Goal: Task Accomplishment & Management: Manage account settings

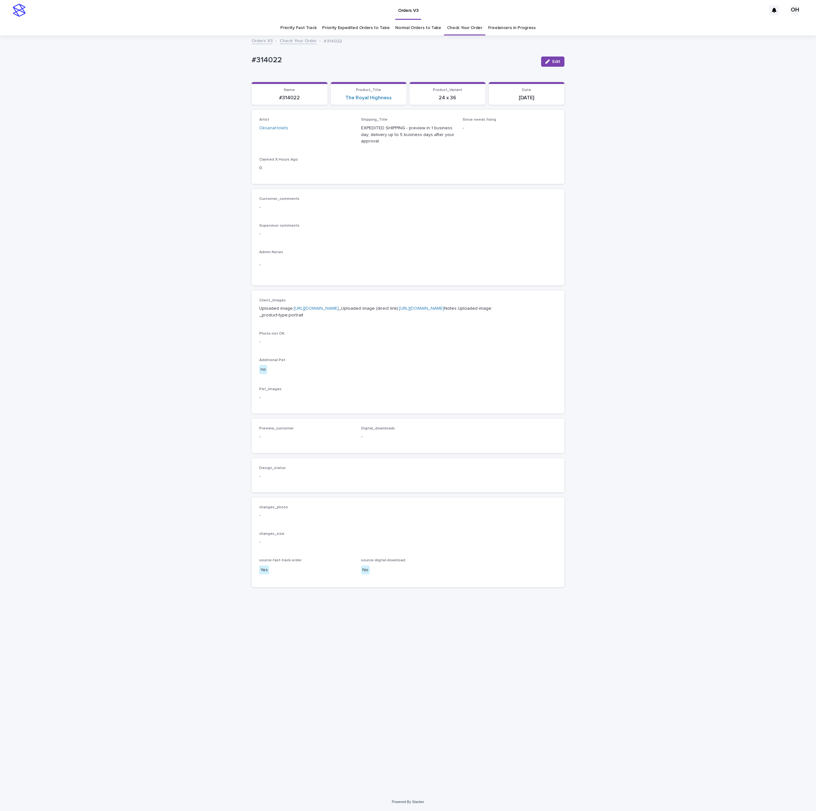
drag, startPoint x: 385, startPoint y: 224, endPoint x: 389, endPoint y: 168, distance: 56.3
click at [385, 224] on p "Supervisor comments" at bounding box center [408, 226] width 298 height 4
click at [219, 57] on div "Loading... Saving… Loading... Saving… #314022 Edit #314022 Edit Sorry, there wa…" at bounding box center [408, 414] width 816 height 757
copy p "#314022"
drag, startPoint x: 480, startPoint y: 236, endPoint x: 246, endPoint y: 38, distance: 307.5
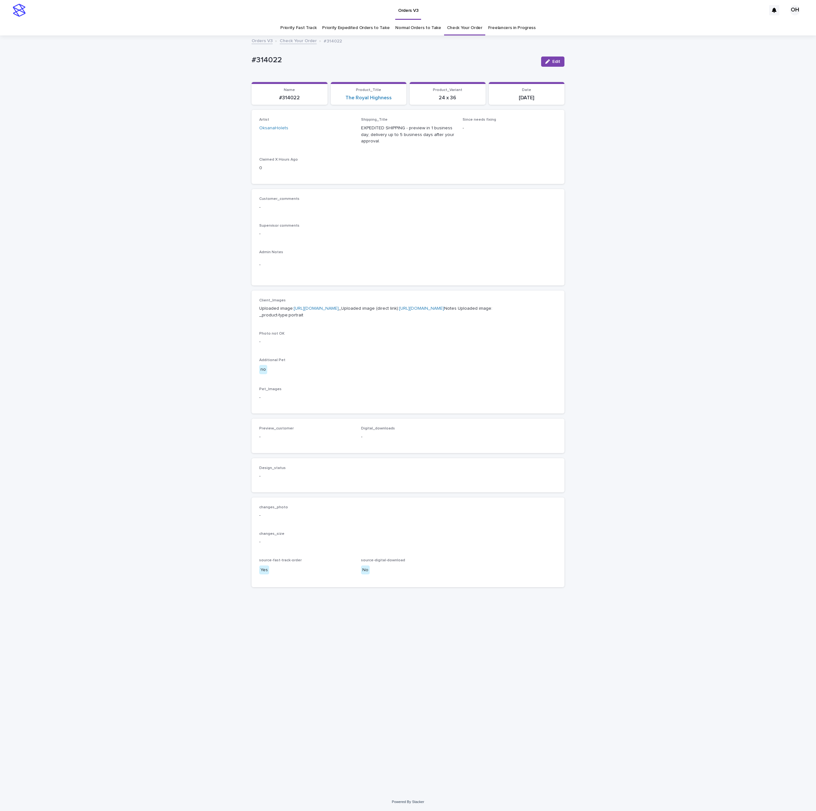
click at [475, 234] on p "-" at bounding box center [408, 234] width 298 height 7
drag, startPoint x: 298, startPoint y: 61, endPoint x: 245, endPoint y: 61, distance: 53.3
click at [245, 61] on div "Loading... Saving… Loading... Saving… #314022 Edit #314022 Edit Sorry, there wa…" at bounding box center [408, 414] width 816 height 757
copy p "#314022"
click at [559, 63] on span "Edit" at bounding box center [556, 61] width 8 height 4
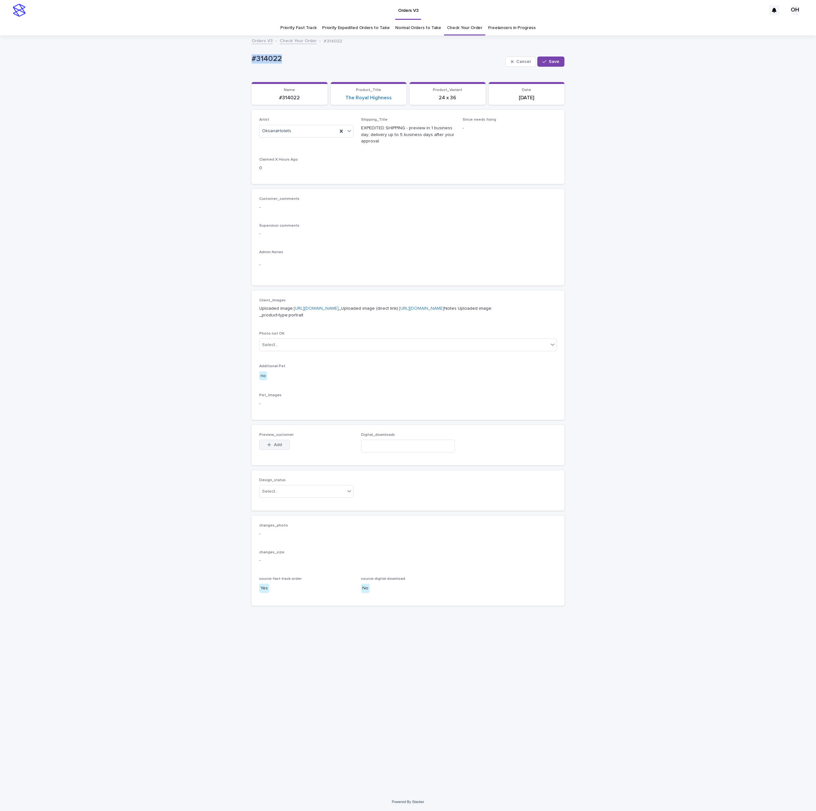
click at [278, 447] on span "Add" at bounding box center [278, 445] width 8 height 4
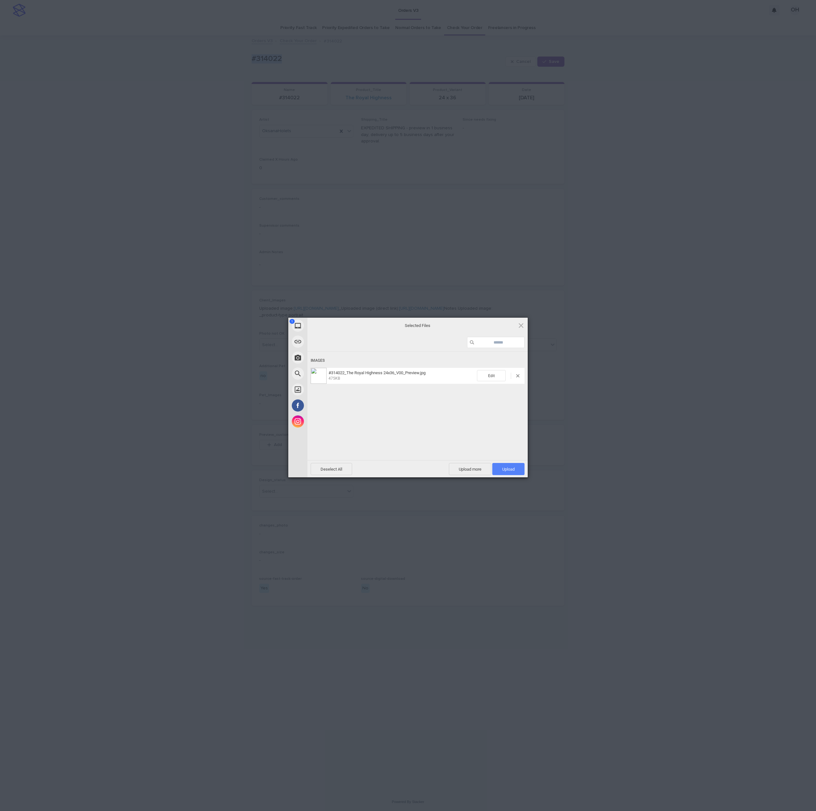
click at [514, 467] on span "Upload 1" at bounding box center [508, 469] width 12 height 5
click at [633, 375] on div "My Device Link (URL) Take Photo Web Search Unsplash Facebook Instagram Uploaded…" at bounding box center [408, 405] width 816 height 811
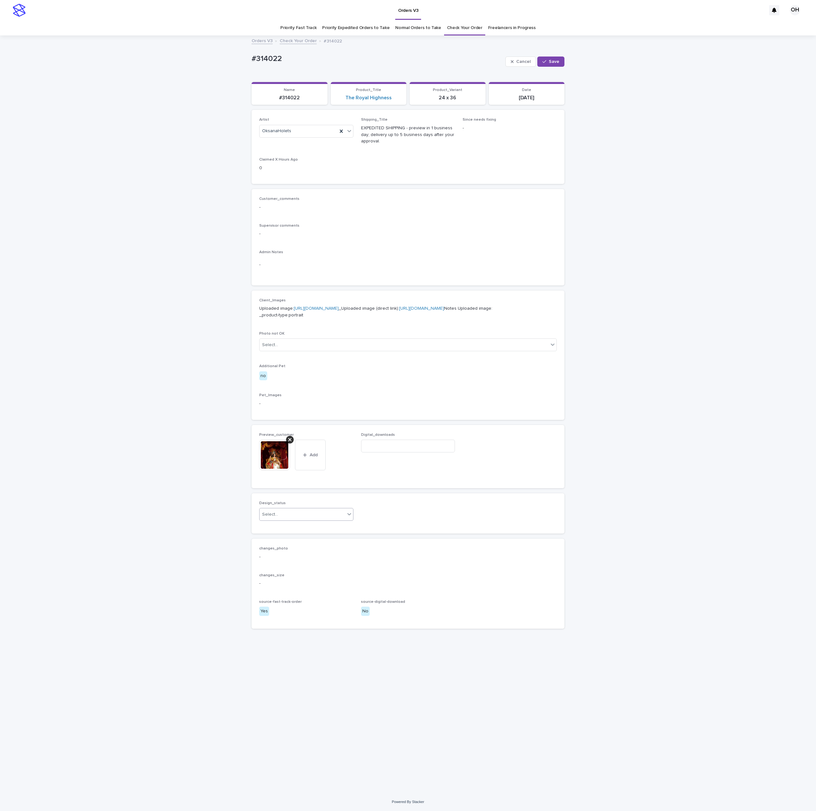
click at [315, 520] on div "Select..." at bounding box center [303, 514] width 86 height 11
click at [302, 560] on div "Uploaded" at bounding box center [307, 560] width 94 height 11
click at [552, 65] on button "Save" at bounding box center [550, 62] width 27 height 10
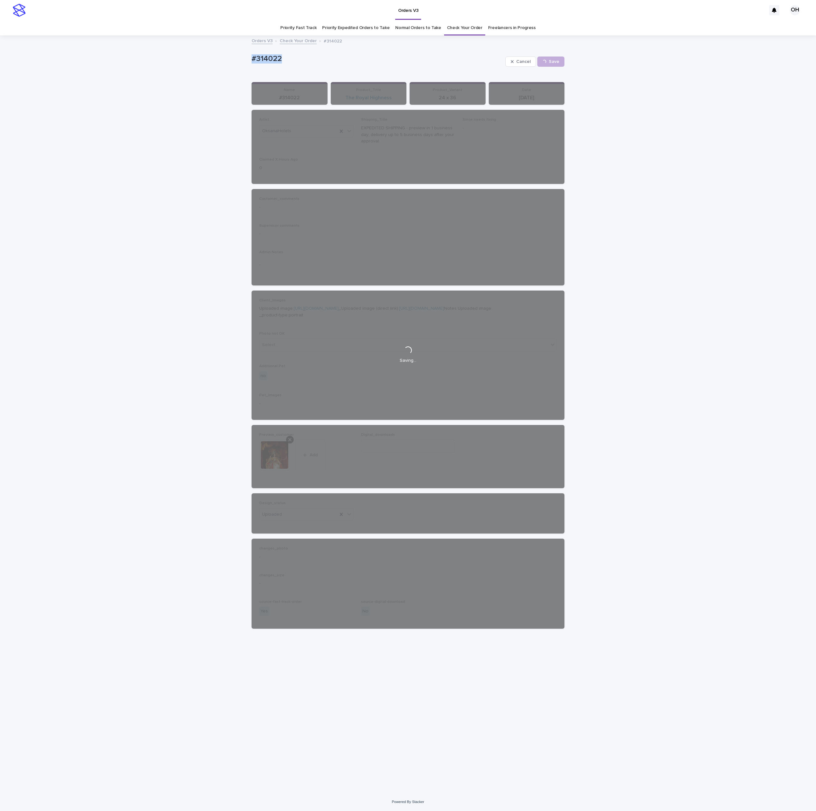
drag, startPoint x: 317, startPoint y: 63, endPoint x: 256, endPoint y: 58, distance: 61.2
click at [237, 66] on div "Loading... Saving… Loading... Saving… #314022 Cancel Save #314022 Cancel Loadin…" at bounding box center [408, 414] width 816 height 757
copy p "#314022"
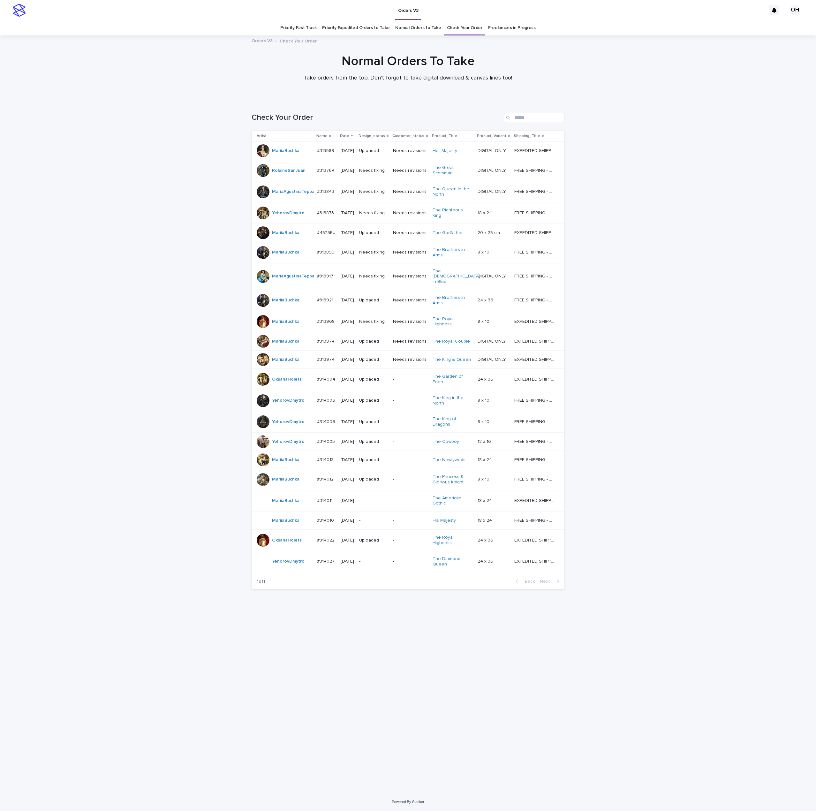
click at [785, 267] on div "Loading... Saving… Loading... Saving… Check Your Order Artist Name Date Design_…" at bounding box center [408, 446] width 816 height 693
click at [460, 32] on link "Check Your Order" at bounding box center [464, 27] width 35 height 15
click at [460, 26] on link "Check Your Order" at bounding box center [464, 27] width 35 height 15
click at [468, 32] on link "Check Your Order" at bounding box center [464, 27] width 35 height 15
click at [156, 606] on div "Loading... Saving… Loading... Saving… Check Your Order Artist Name Date Design_…" at bounding box center [408, 446] width 816 height 693
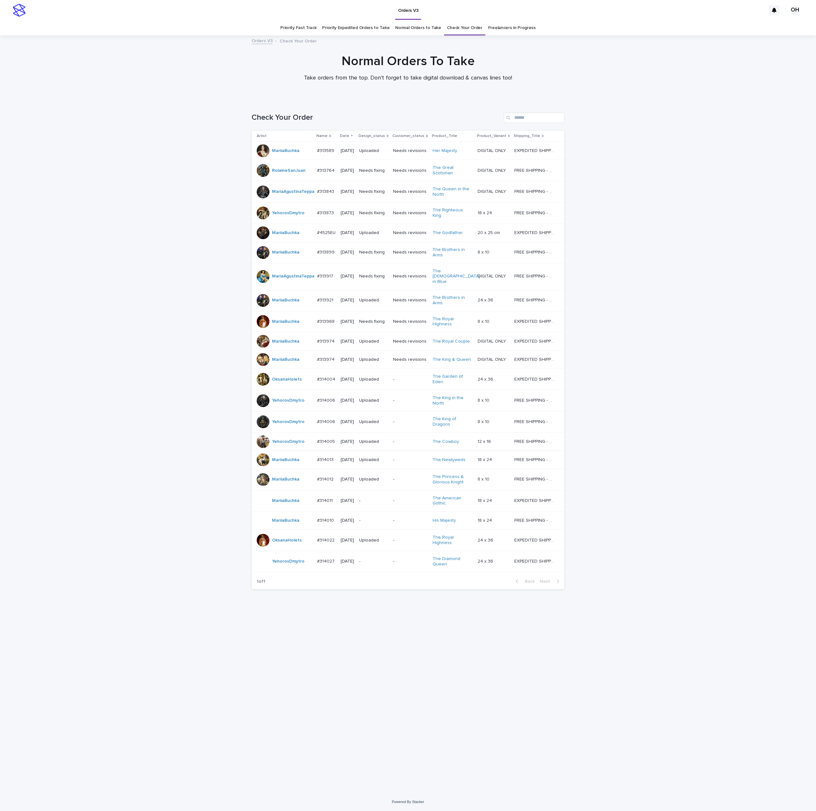
click at [325, 546] on div "#314022 #314022" at bounding box center [326, 540] width 19 height 11
click at [330, 584] on p "#314029" at bounding box center [326, 580] width 19 height 7
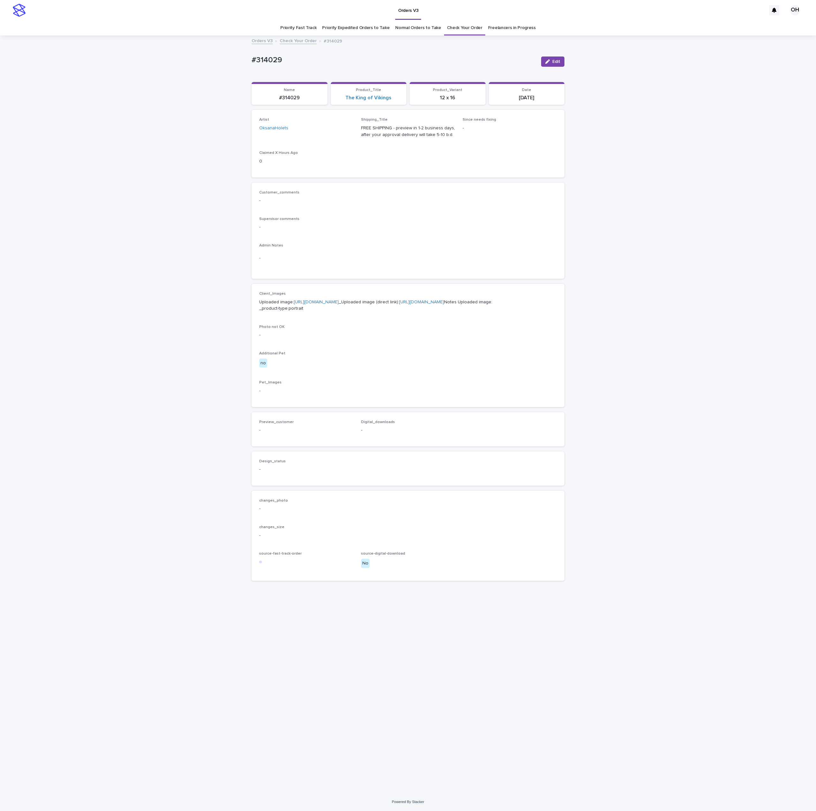
click at [294, 304] on link "[URL][DOMAIN_NAME]" at bounding box center [316, 302] width 45 height 4
click at [521, 312] on p "Uploaded image: [URL][DOMAIN_NAME] _Uploaded image (direct link): [URL][DOMAIN_…" at bounding box center [408, 305] width 298 height 13
click at [313, 304] on link "[URL][DOMAIN_NAME]" at bounding box center [316, 302] width 45 height 4
drag, startPoint x: 464, startPoint y: 241, endPoint x: 464, endPoint y: 208, distance: 33.2
click at [464, 241] on div "Customer_comments - Supervisor comments - Admin Notes -" at bounding box center [408, 230] width 298 height 81
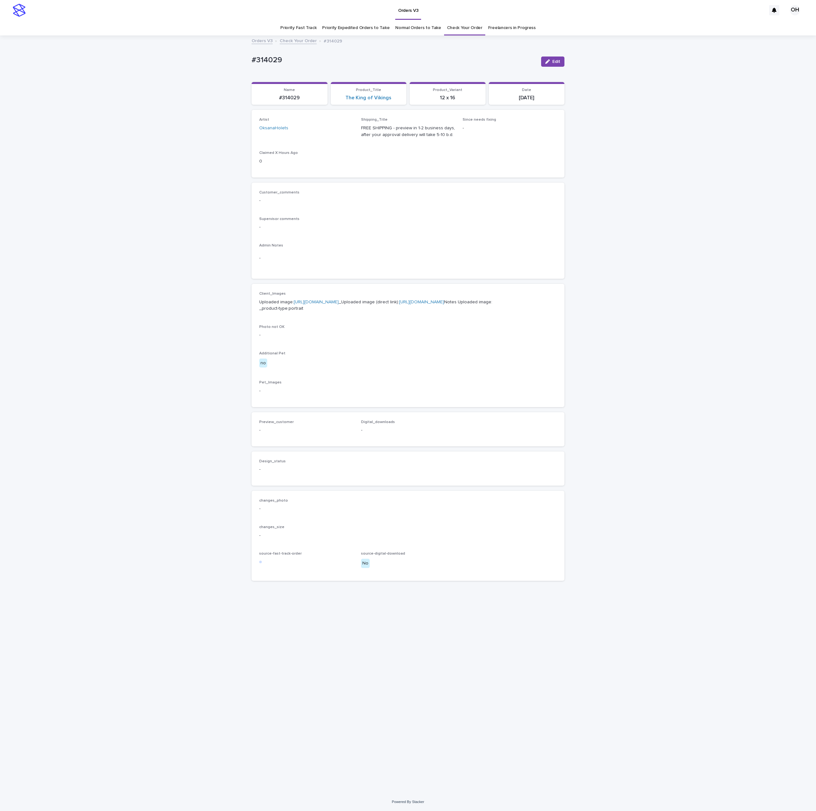
click at [300, 304] on link "[URL][DOMAIN_NAME]" at bounding box center [316, 302] width 45 height 4
click at [473, 29] on link "Check Your Order" at bounding box center [464, 27] width 35 height 15
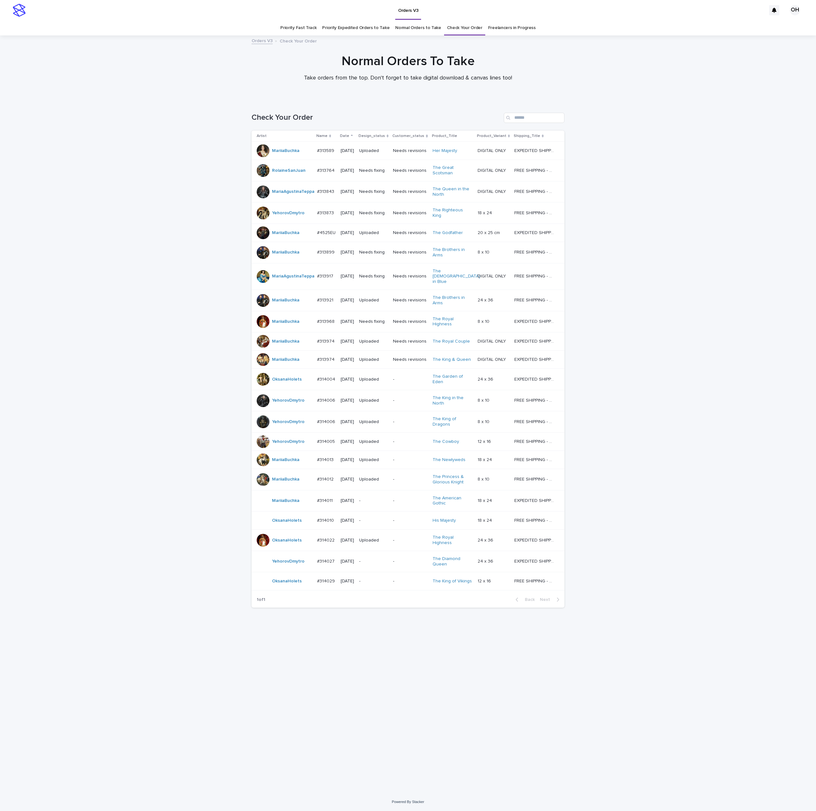
click at [327, 584] on p "#314029" at bounding box center [326, 580] width 19 height 7
click at [329, 523] on p "#314010" at bounding box center [326, 520] width 18 height 7
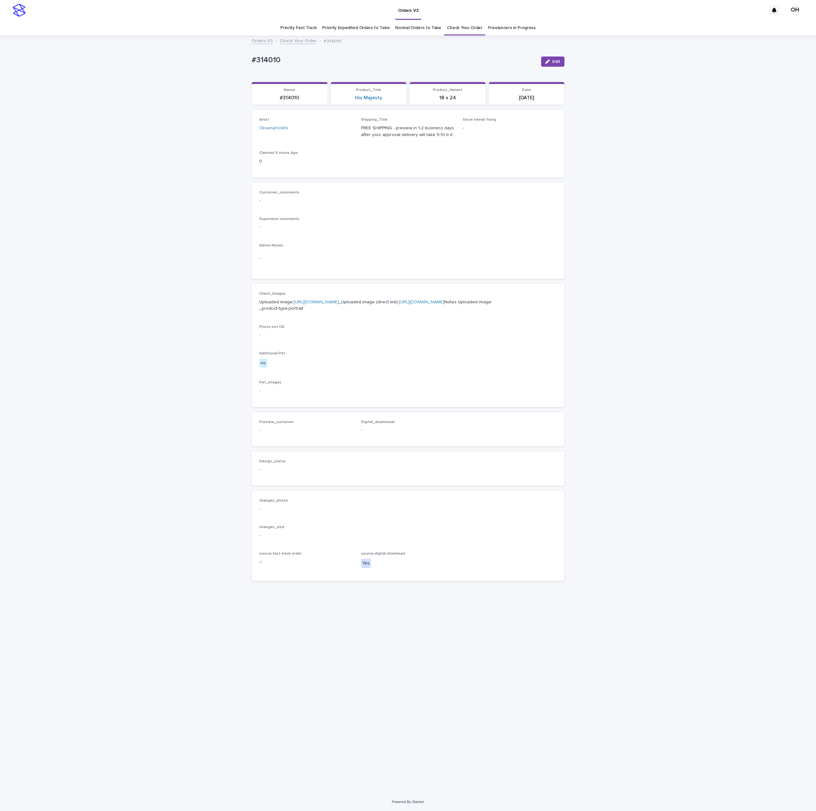
click at [313, 304] on link "[URL][DOMAIN_NAME]" at bounding box center [316, 302] width 45 height 4
drag, startPoint x: 272, startPoint y: 62, endPoint x: 245, endPoint y: 64, distance: 27.5
click at [245, 64] on div "Loading... Saving… Loading... Saving… #314010 Edit #314010 Edit Sorry, there wa…" at bounding box center [408, 414] width 816 height 757
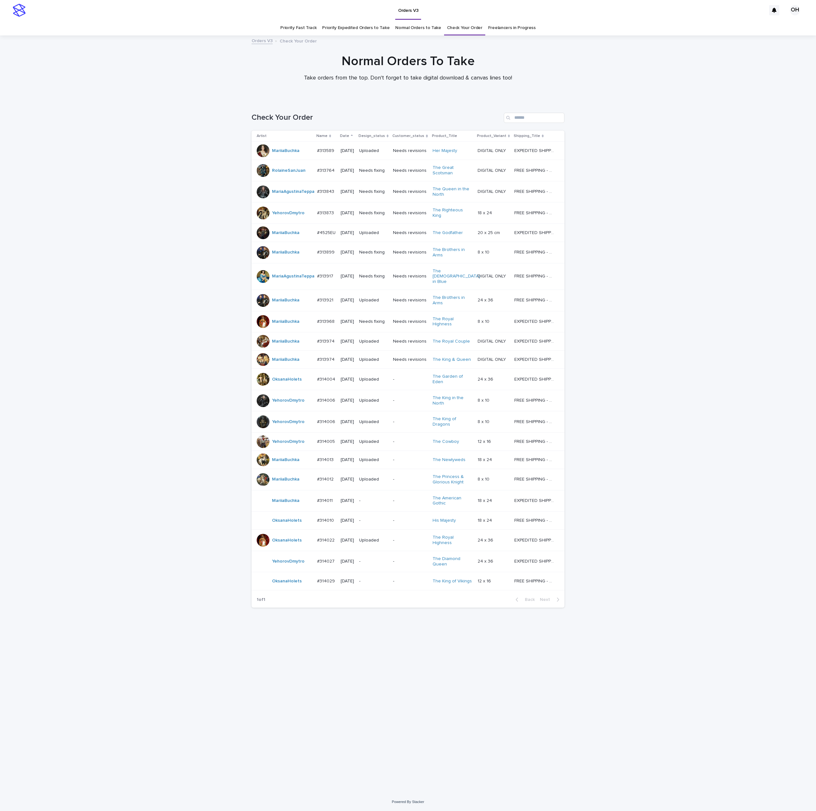
click at [324, 587] on div "#314029 #314029" at bounding box center [326, 581] width 19 height 11
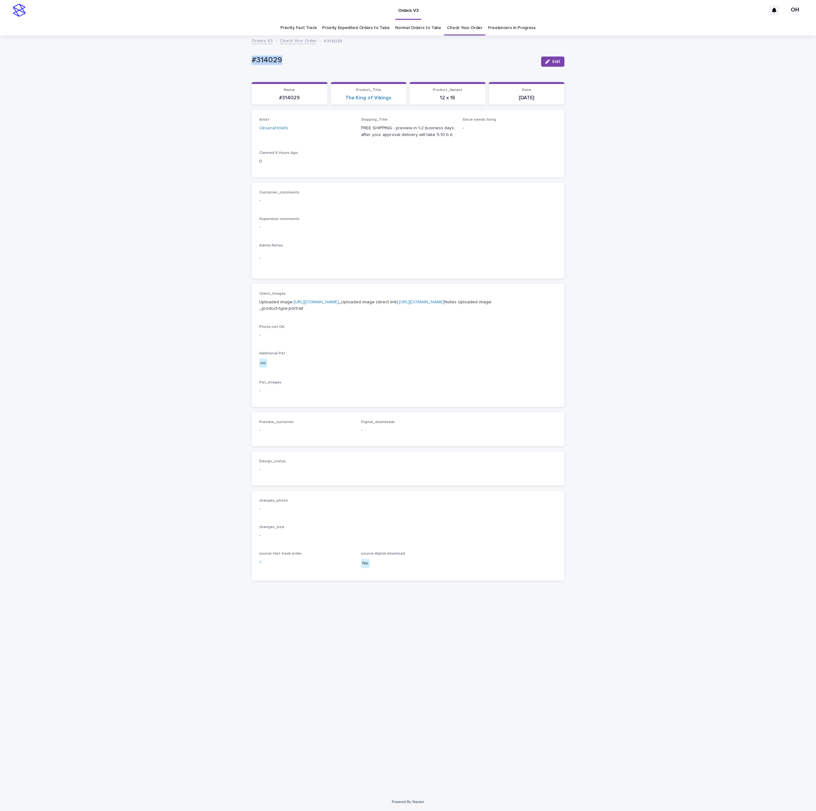
drag, startPoint x: 208, startPoint y: 60, endPoint x: 251, endPoint y: 59, distance: 42.8
click at [211, 62] on div "Loading... Saving… Loading... Saving… #314029 Edit #314029 Edit Sorry, there wa…" at bounding box center [408, 414] width 816 height 757
drag, startPoint x: 566, startPoint y: 225, endPoint x: 535, endPoint y: 210, distance: 34.7
click at [566, 225] on div "Loading... Saving… Loading... Saving… #314029 Edit #314029 Edit Sorry, there wa…" at bounding box center [407, 406] width 319 height 741
click at [512, 258] on p "-" at bounding box center [408, 258] width 298 height 7
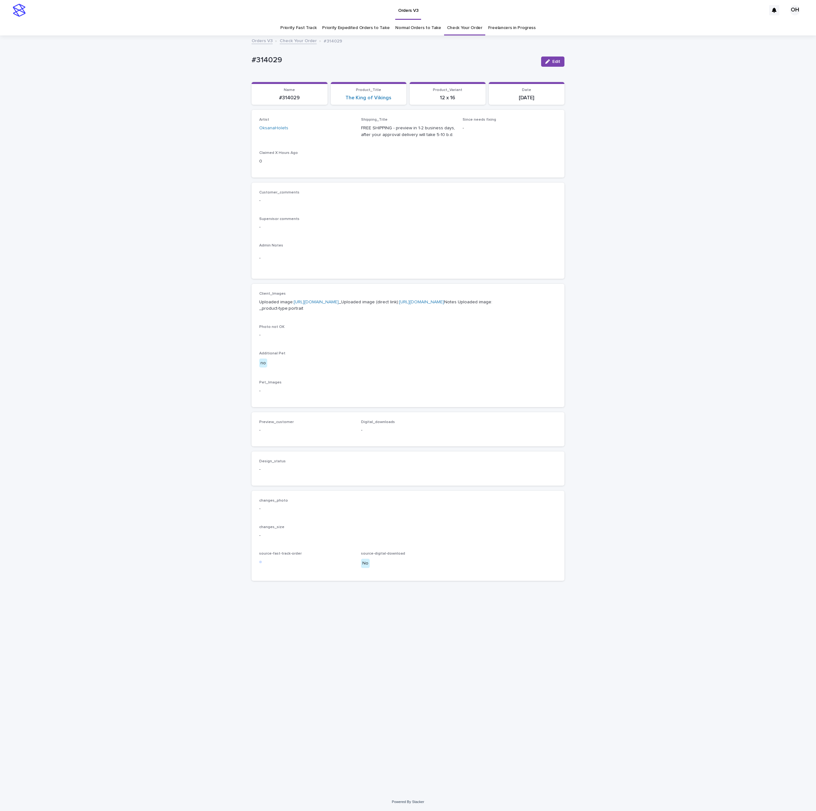
click at [315, 304] on link "[URL][DOMAIN_NAME]" at bounding box center [316, 302] width 45 height 4
click at [478, 209] on div "Customer_comments - Supervisor comments - Admin Notes -" at bounding box center [408, 230] width 298 height 81
drag, startPoint x: 368, startPoint y: 200, endPoint x: 340, endPoint y: 190, distance: 30.0
click at [367, 200] on p "-" at bounding box center [408, 200] width 298 height 7
drag, startPoint x: 294, startPoint y: 213, endPoint x: 337, endPoint y: 135, distance: 88.8
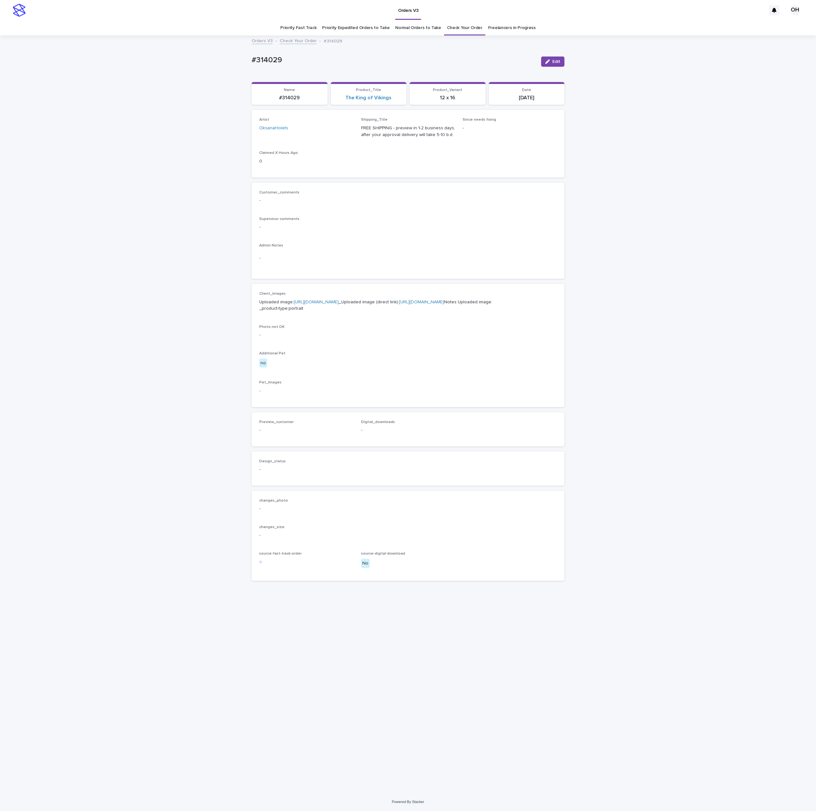
click at [294, 213] on div "Customer_comments - Supervisor comments - Admin Notes -" at bounding box center [408, 230] width 298 height 81
click at [559, 63] on span "Edit" at bounding box center [556, 61] width 8 height 4
click at [281, 440] on span "Add" at bounding box center [278, 438] width 8 height 4
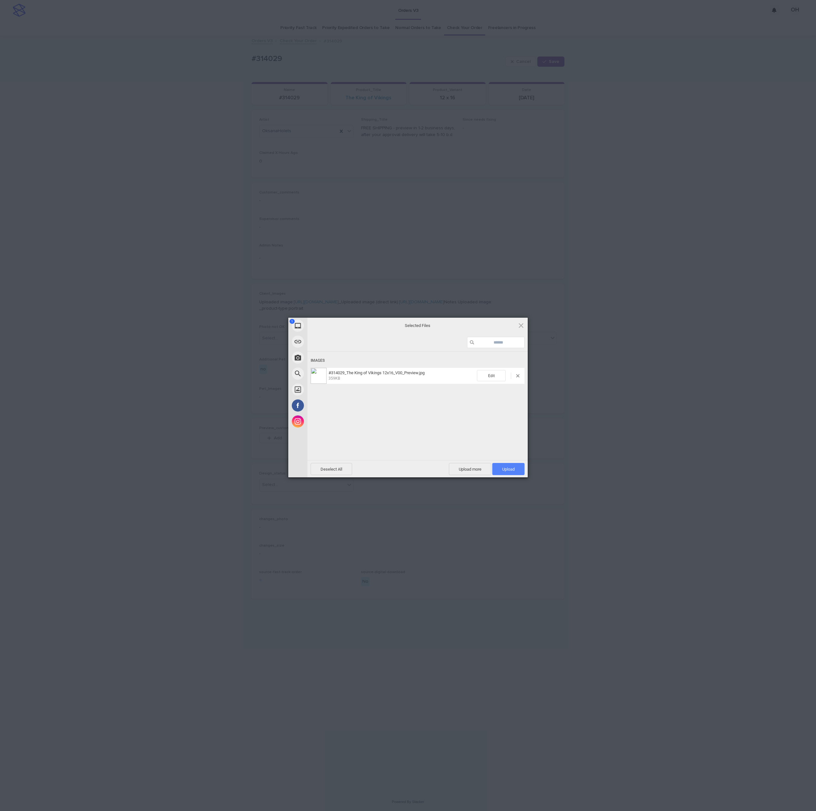
click at [508, 473] on span "Upload 1" at bounding box center [508, 469] width 32 height 12
drag, startPoint x: 605, startPoint y: 362, endPoint x: 604, endPoint y: 368, distance: 5.5
click at [605, 364] on div "My Device Link (URL) Take Photo Web Search Unsplash Facebook Instagram Uploaded…" at bounding box center [408, 405] width 816 height 811
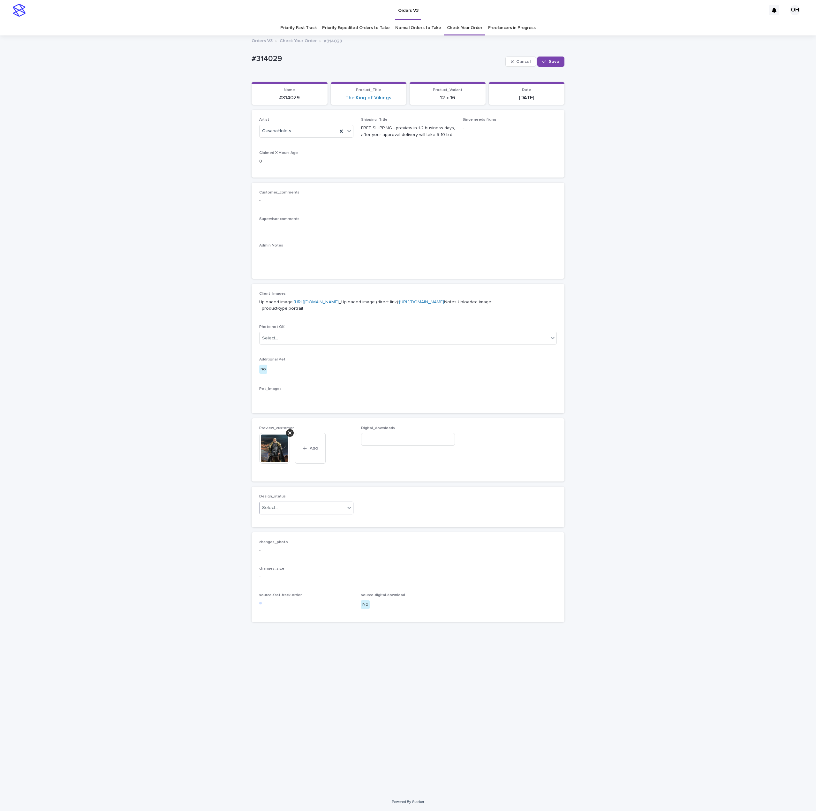
click at [307, 513] on div "Select..." at bounding box center [303, 508] width 86 height 11
click at [286, 556] on div "Uploaded" at bounding box center [307, 553] width 94 height 11
click at [556, 61] on span "Save" at bounding box center [554, 61] width 11 height 4
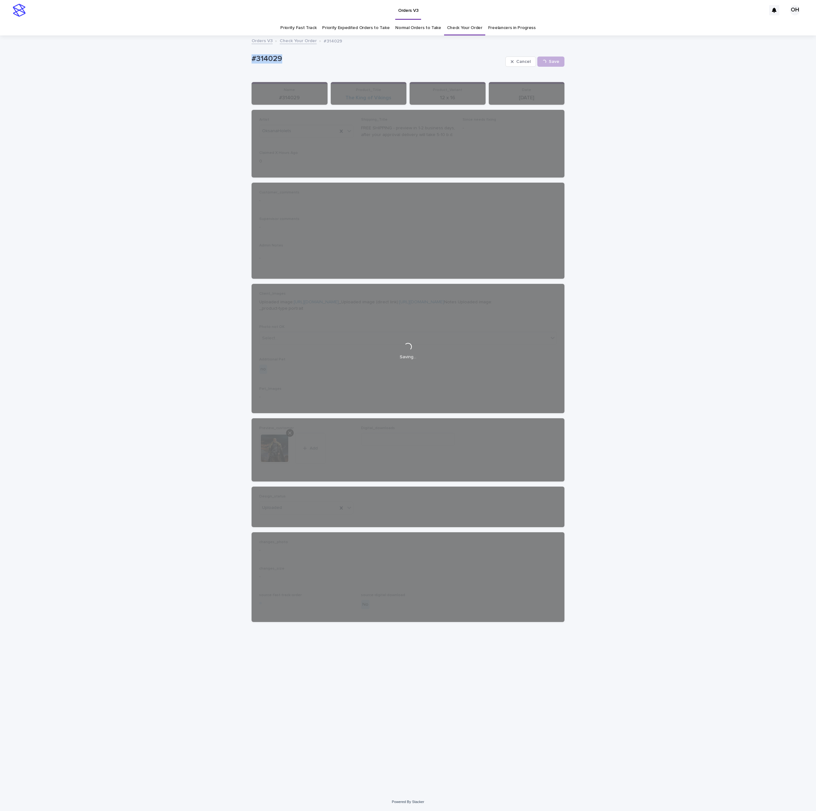
drag, startPoint x: 293, startPoint y: 58, endPoint x: 228, endPoint y: 58, distance: 65.1
click at [228, 58] on div "Loading... Saving… Loading... Saving… #314029 Cancel Save #314029 Cancel Loadin…" at bounding box center [408, 414] width 816 height 757
copy p "#314029"
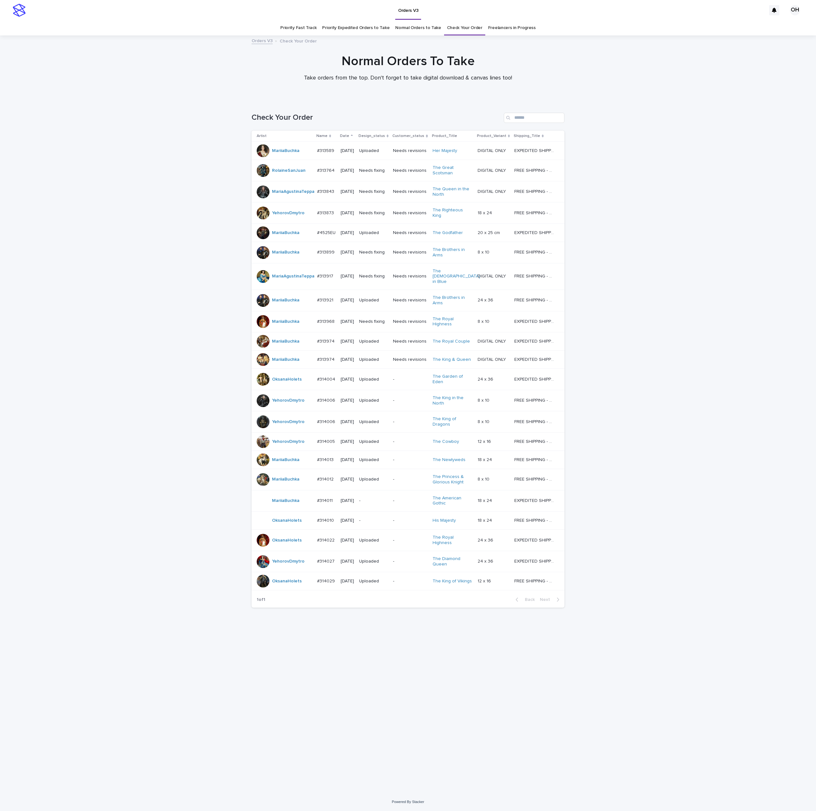
click at [319, 523] on p "#314010" at bounding box center [326, 520] width 18 height 7
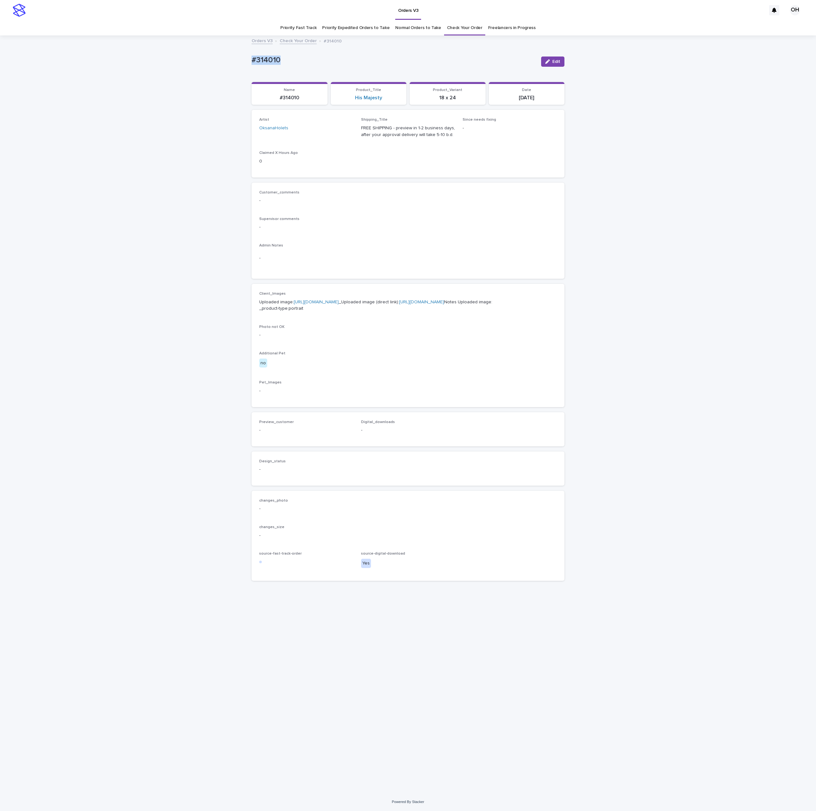
drag, startPoint x: 279, startPoint y: 52, endPoint x: 271, endPoint y: 51, distance: 8.0
click at [228, 51] on div "Loading... Saving… Loading... Saving… #314010 Edit #314010 Edit Sorry, there wa…" at bounding box center [408, 414] width 816 height 757
copy p "#314010"
drag, startPoint x: 745, startPoint y: 153, endPoint x: 741, endPoint y: 153, distance: 3.8
click at [744, 153] on div "Loading... Saving… Loading... Saving… #314010 Edit #314010 Edit Sorry, there wa…" at bounding box center [408, 414] width 816 height 757
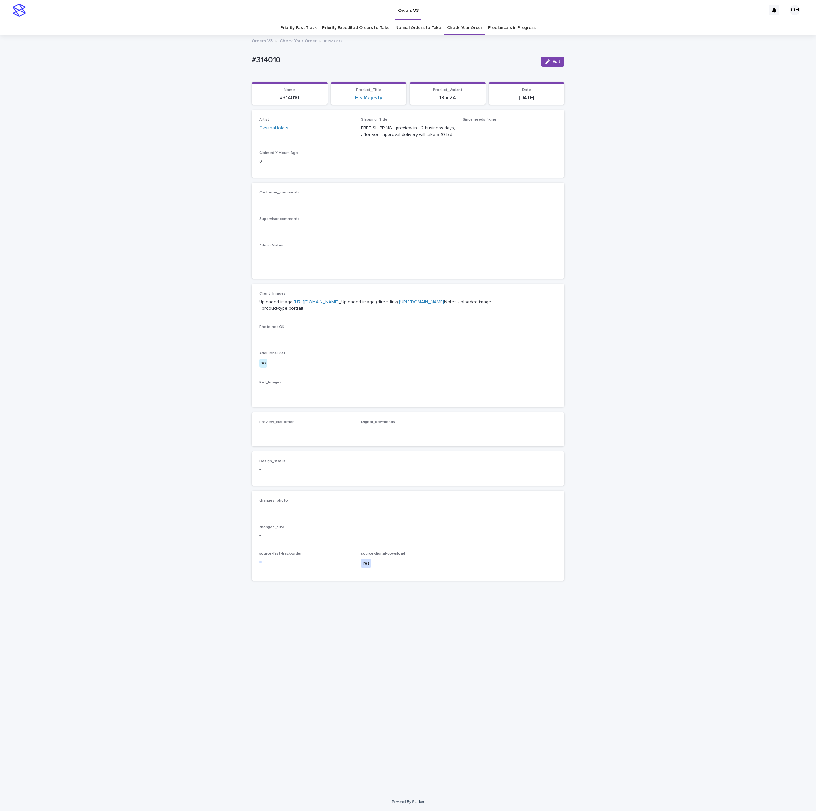
drag, startPoint x: 330, startPoint y: 220, endPoint x: 332, endPoint y: 228, distance: 8.5
click at [330, 220] on p "Supervisor comments" at bounding box center [408, 219] width 298 height 4
drag, startPoint x: 259, startPoint y: 61, endPoint x: 252, endPoint y: 61, distance: 7.1
click at [242, 62] on div "Loading... Saving… Loading... Saving… #314010 Edit #314010 Edit Sorry, there wa…" at bounding box center [408, 414] width 816 height 757
copy p "#314010"
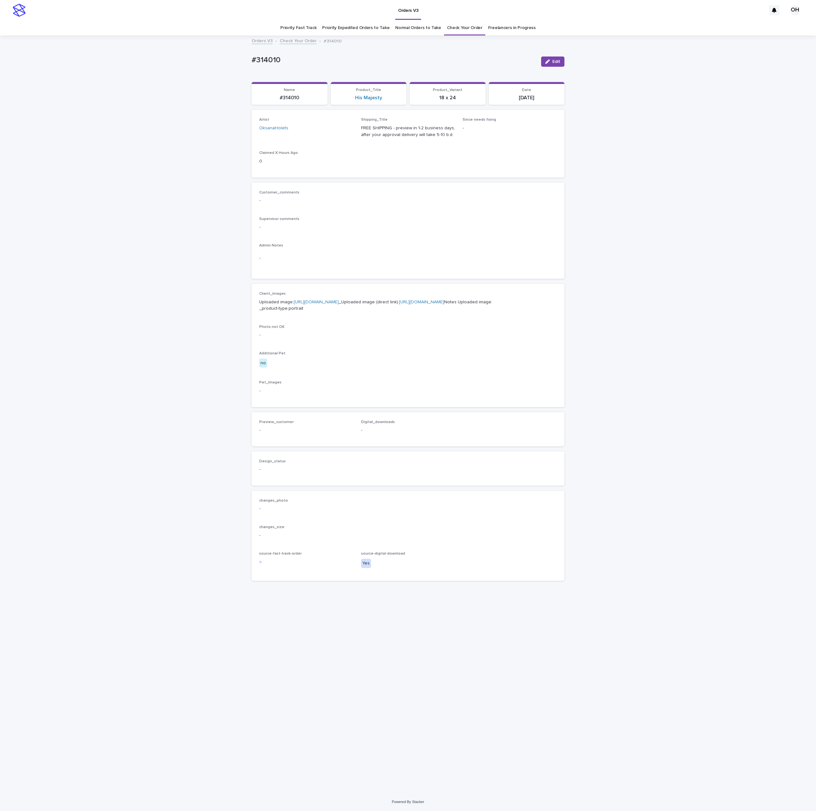
drag, startPoint x: 753, startPoint y: 75, endPoint x: 743, endPoint y: 43, distance: 32.9
click at [755, 75] on div "Loading... Saving… Loading... Saving… #314010 Edit #314010 Edit Sorry, there wa…" at bounding box center [408, 414] width 816 height 757
drag, startPoint x: 315, startPoint y: 233, endPoint x: 393, endPoint y: 161, distance: 107.1
click at [315, 233] on div "Supervisor comments -" at bounding box center [408, 226] width 298 height 19
click at [557, 61] on span "Edit" at bounding box center [556, 61] width 8 height 4
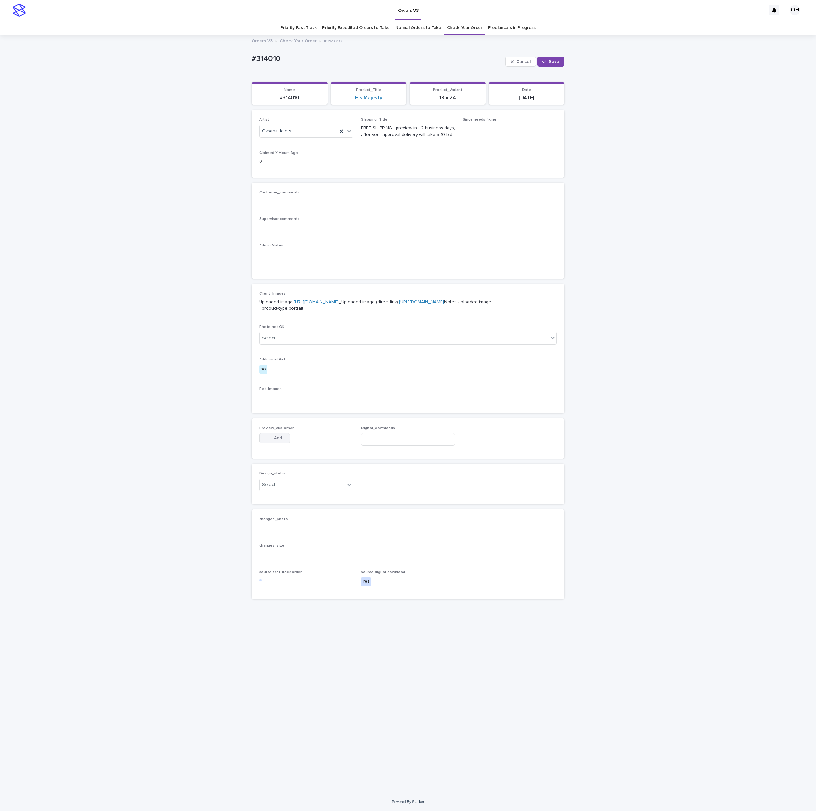
click at [280, 440] on span "Add" at bounding box center [278, 438] width 8 height 4
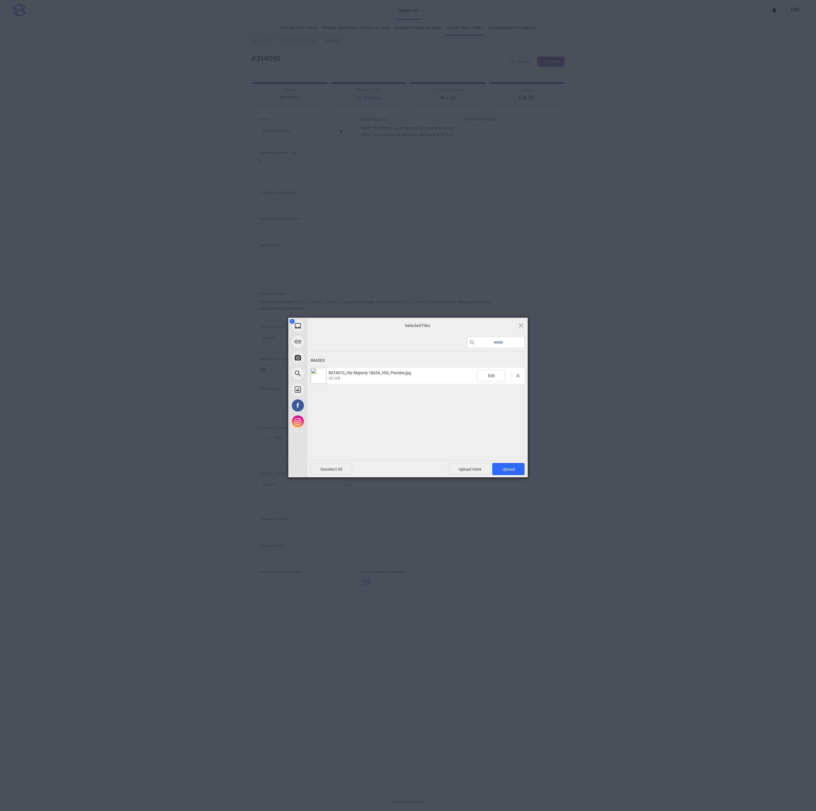
drag, startPoint x: 517, startPoint y: 465, endPoint x: 619, endPoint y: 428, distance: 108.8
click at [516, 465] on span "Upload 1" at bounding box center [508, 469] width 32 height 12
click at [619, 428] on div "My Device Link (URL) Take Photo Web Search Unsplash Facebook Instagram Uploaded…" at bounding box center [408, 405] width 816 height 811
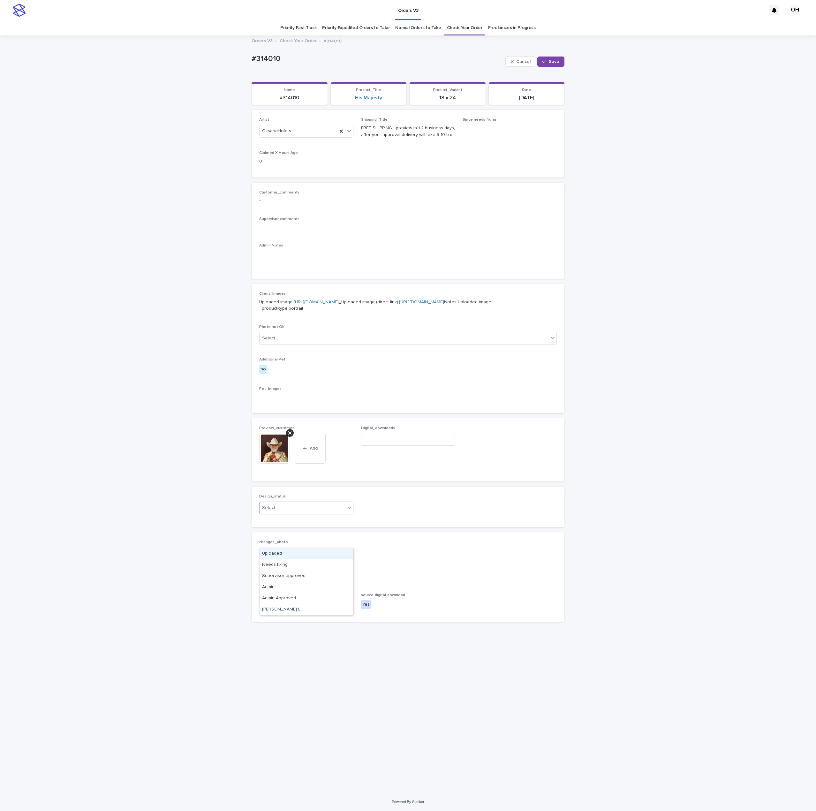
drag, startPoint x: 331, startPoint y: 540, endPoint x: 311, endPoint y: 558, distance: 27.3
click at [329, 513] on div "Select..." at bounding box center [303, 508] width 86 height 11
click at [316, 556] on div "Uploaded" at bounding box center [307, 553] width 94 height 11
click at [552, 66] on button "Save" at bounding box center [550, 62] width 27 height 10
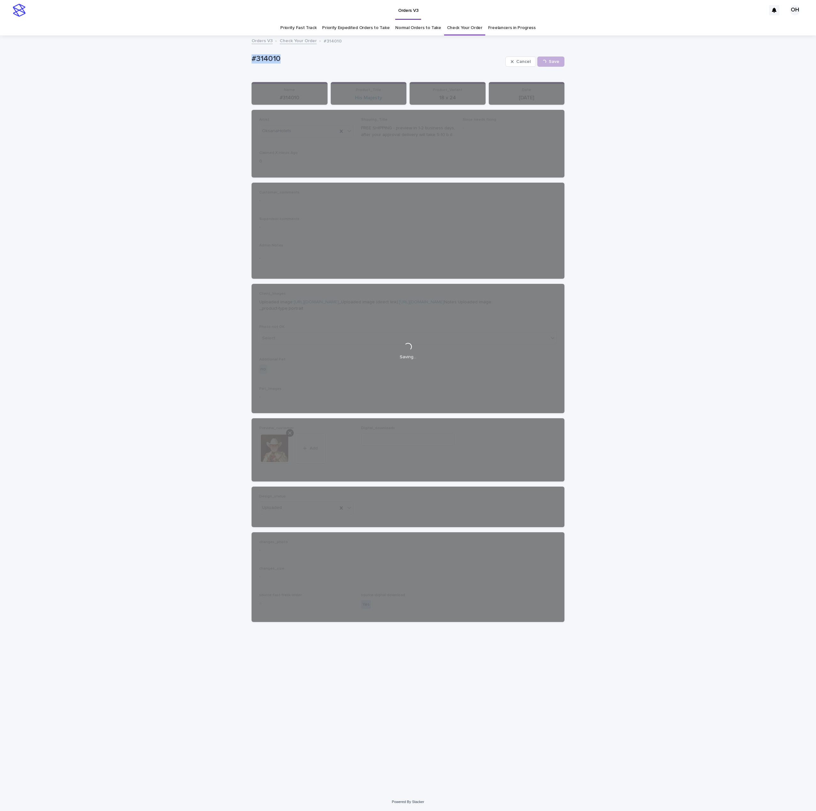
drag, startPoint x: 302, startPoint y: 61, endPoint x: 270, endPoint y: 43, distance: 36.2
click at [201, 48] on div "Loading... Saving… Loading... Saving… #314010 Cancel Save #314010 Cancel Loadin…" at bounding box center [408, 414] width 816 height 757
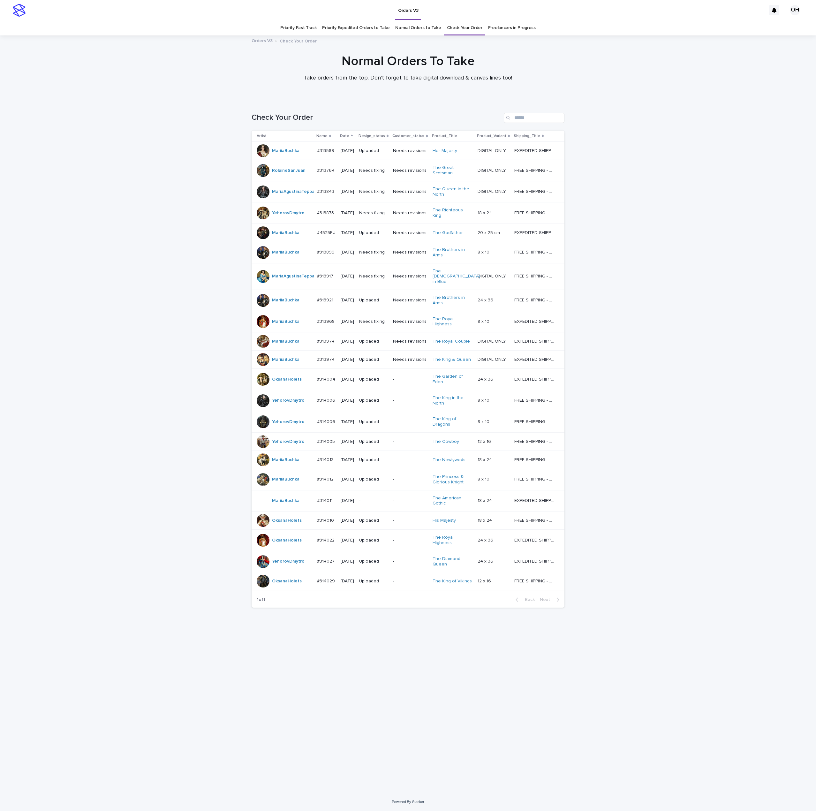
click at [262, 547] on div at bounding box center [263, 540] width 13 height 13
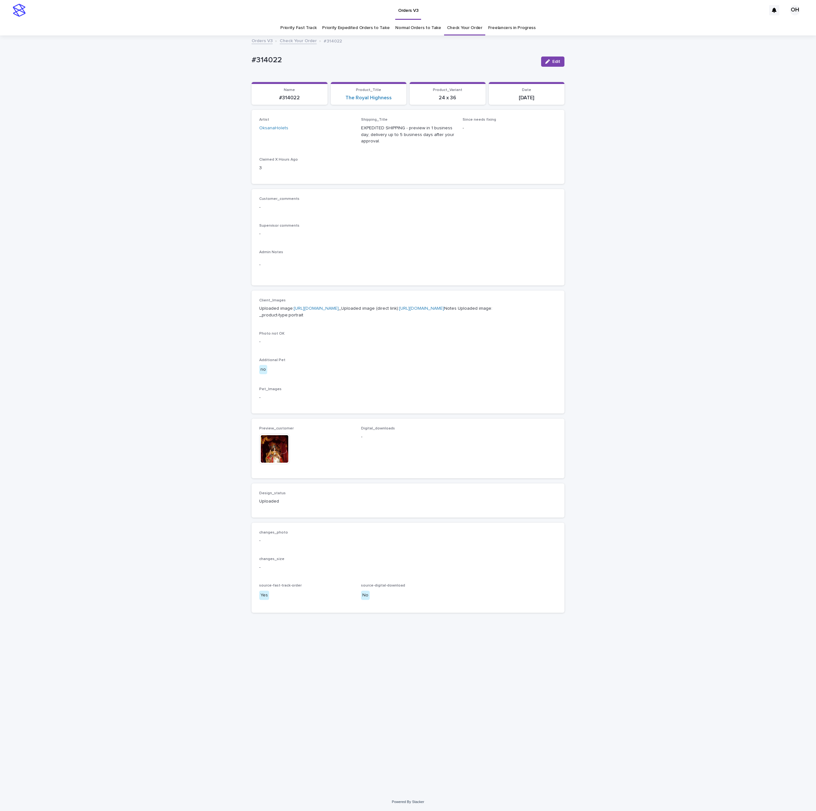
click at [283, 464] on img at bounding box center [274, 449] width 31 height 31
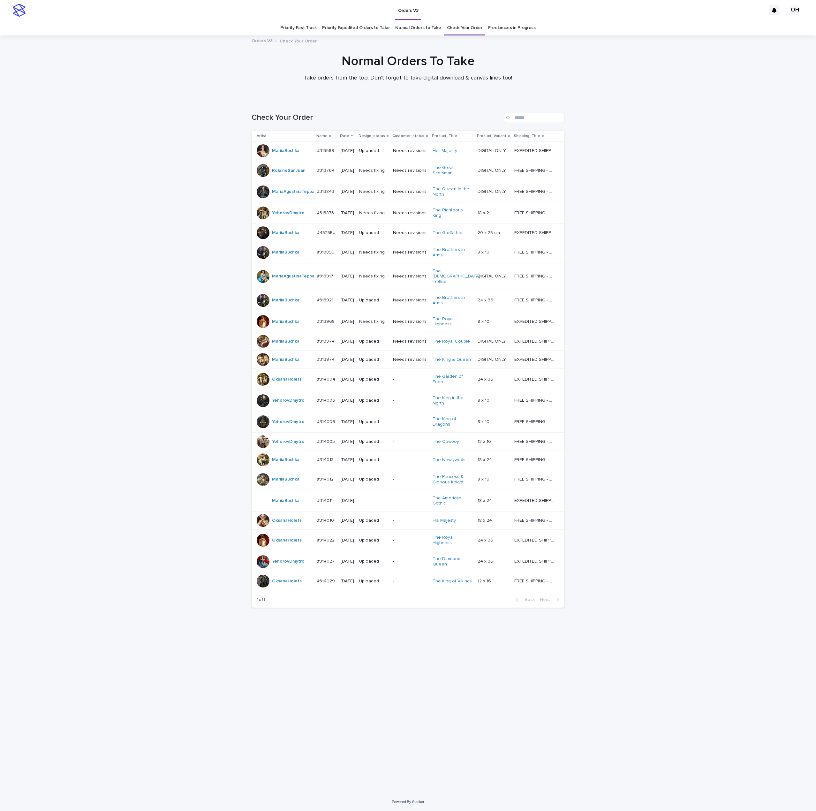
click at [261, 448] on div at bounding box center [263, 441] width 13 height 13
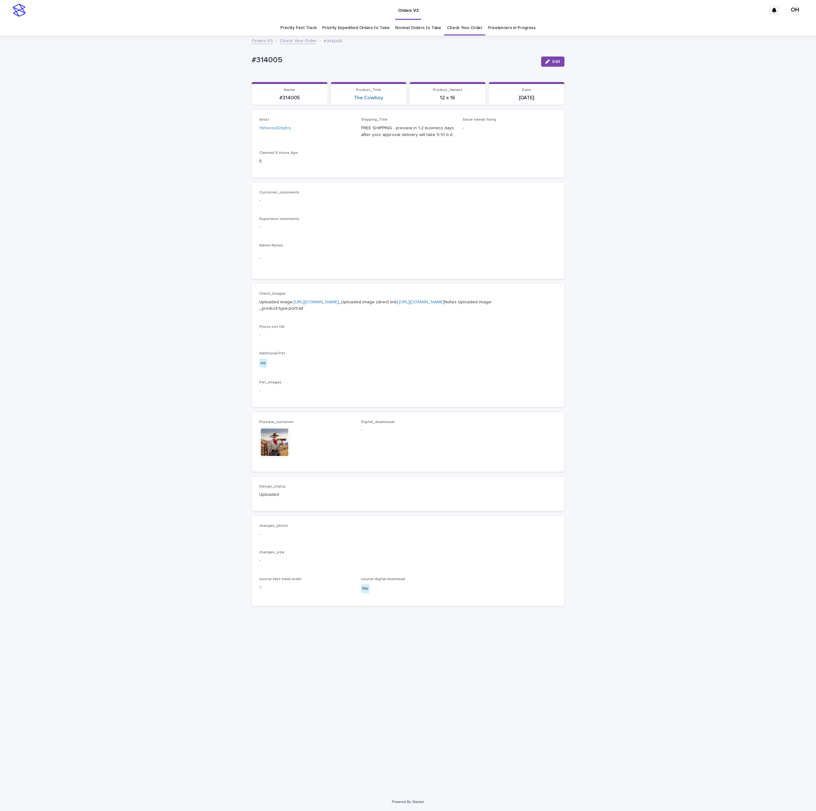
click at [275, 458] on img at bounding box center [274, 442] width 31 height 31
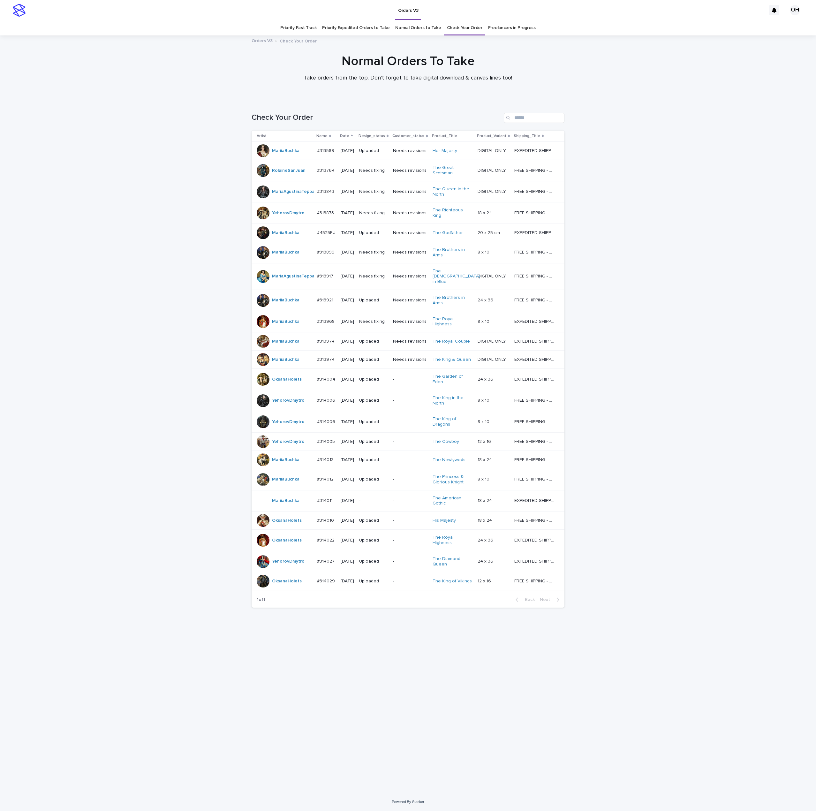
click at [262, 385] on div at bounding box center [263, 379] width 13 height 13
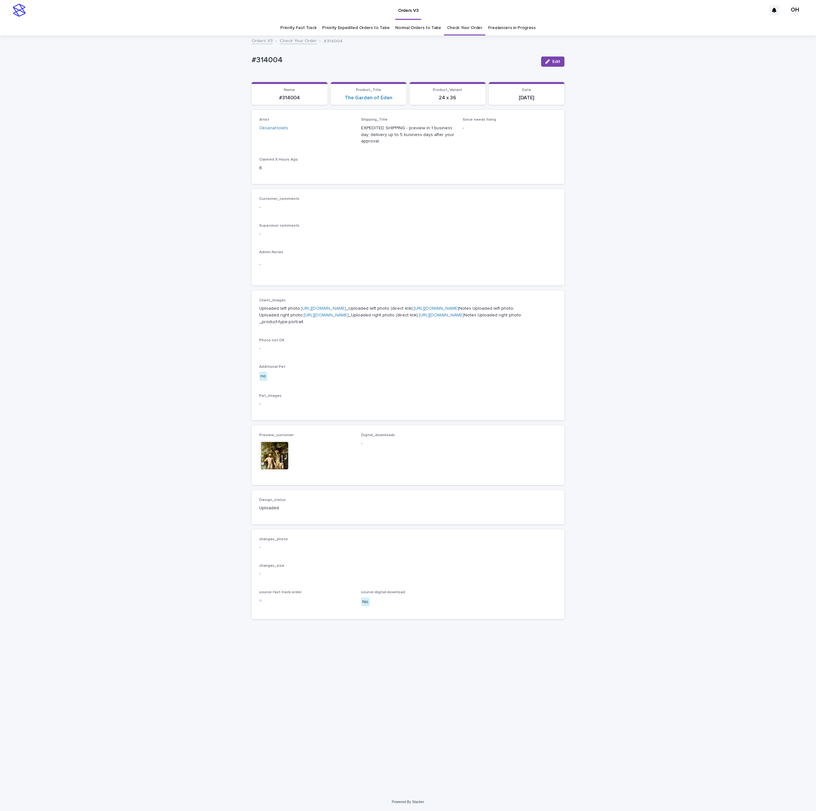
click at [281, 471] on img at bounding box center [274, 455] width 31 height 31
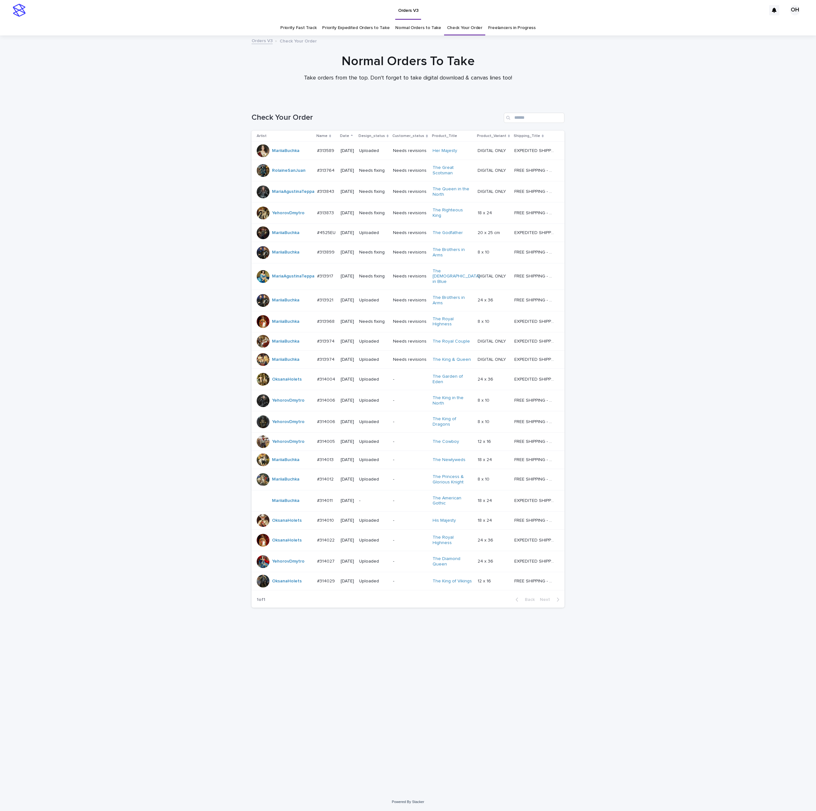
click at [260, 346] on div at bounding box center [263, 341] width 13 height 13
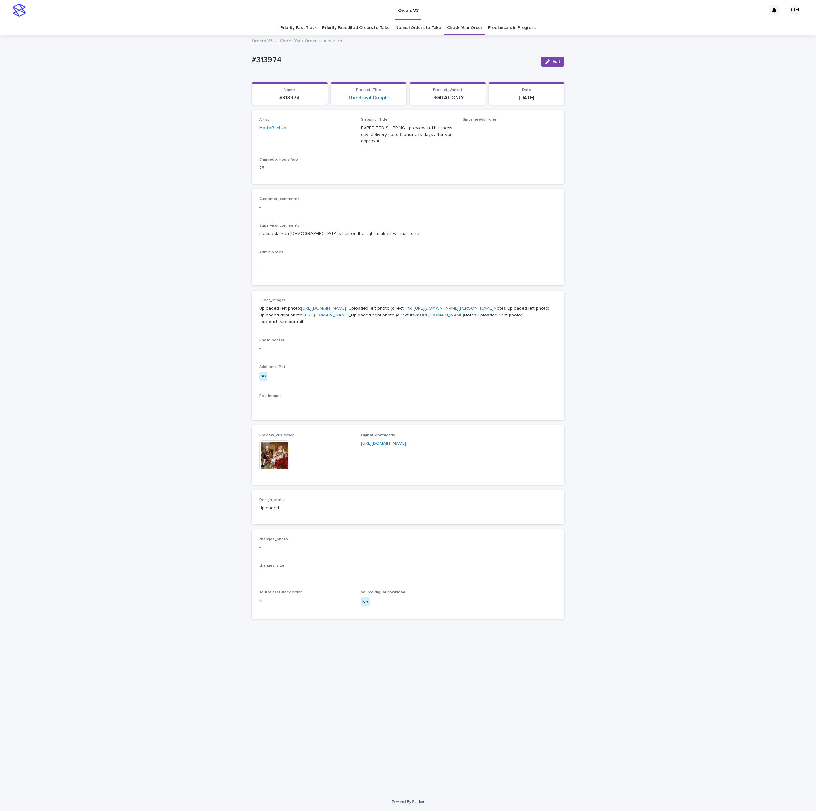
click at [278, 471] on img at bounding box center [274, 455] width 31 height 31
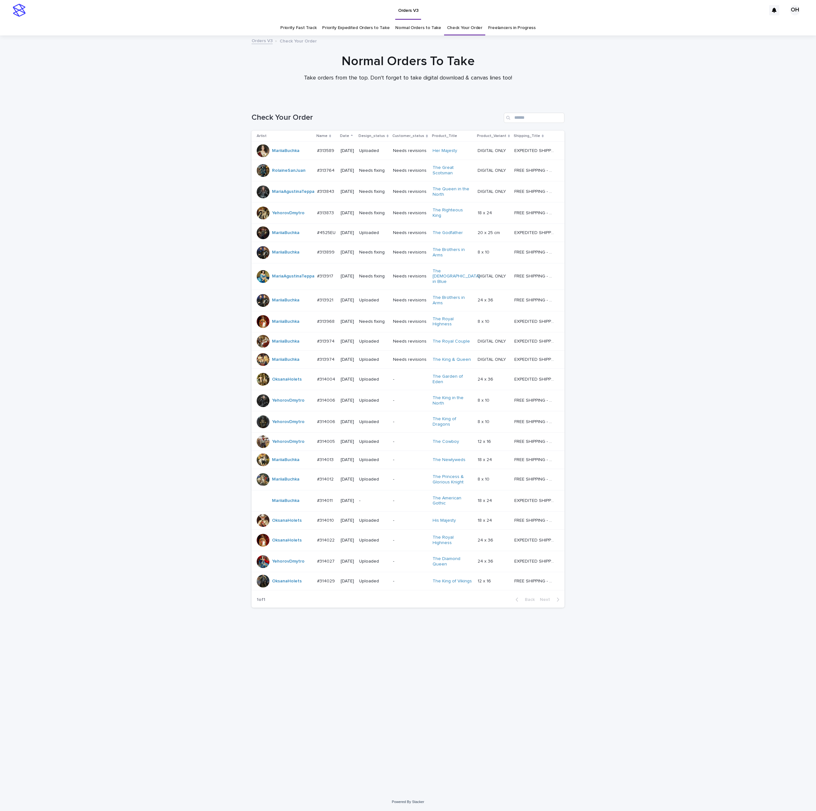
click at [262, 274] on div at bounding box center [263, 276] width 13 height 13
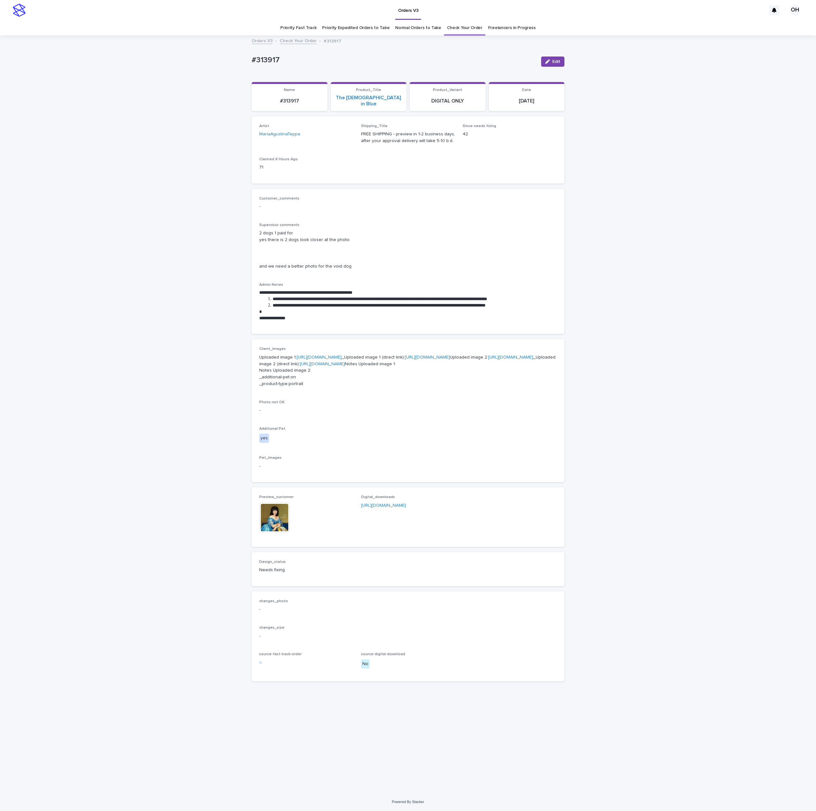
click at [284, 499] on span "Preview_customer" at bounding box center [276, 497] width 34 height 4
click at [279, 533] on img at bounding box center [274, 517] width 31 height 31
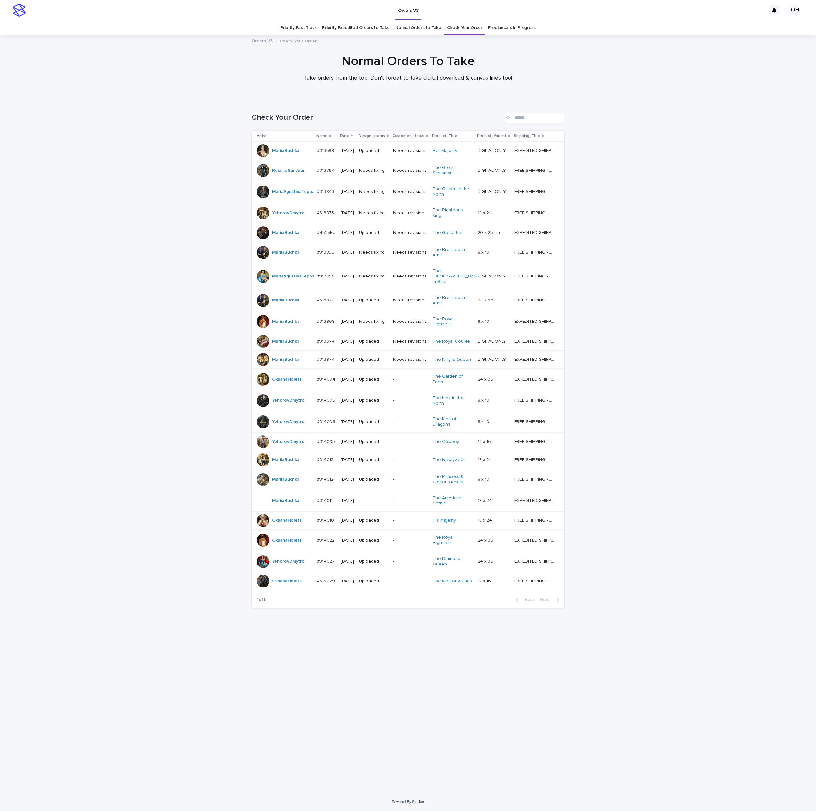
click at [260, 527] on div at bounding box center [263, 520] width 13 height 13
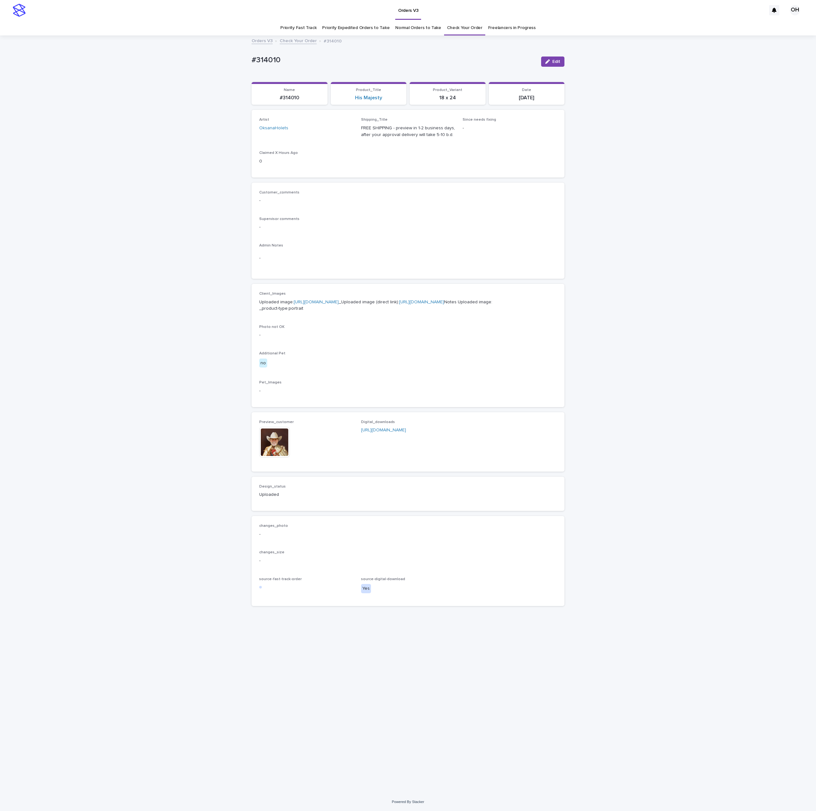
click at [268, 458] on img at bounding box center [274, 442] width 31 height 31
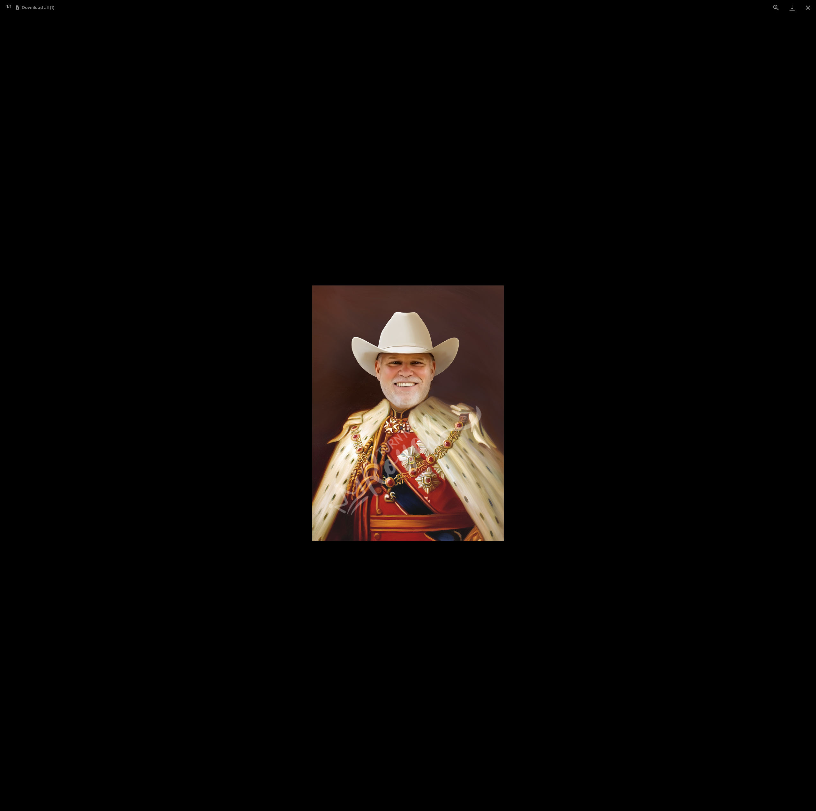
click at [535, 370] on picture at bounding box center [408, 413] width 816 height 796
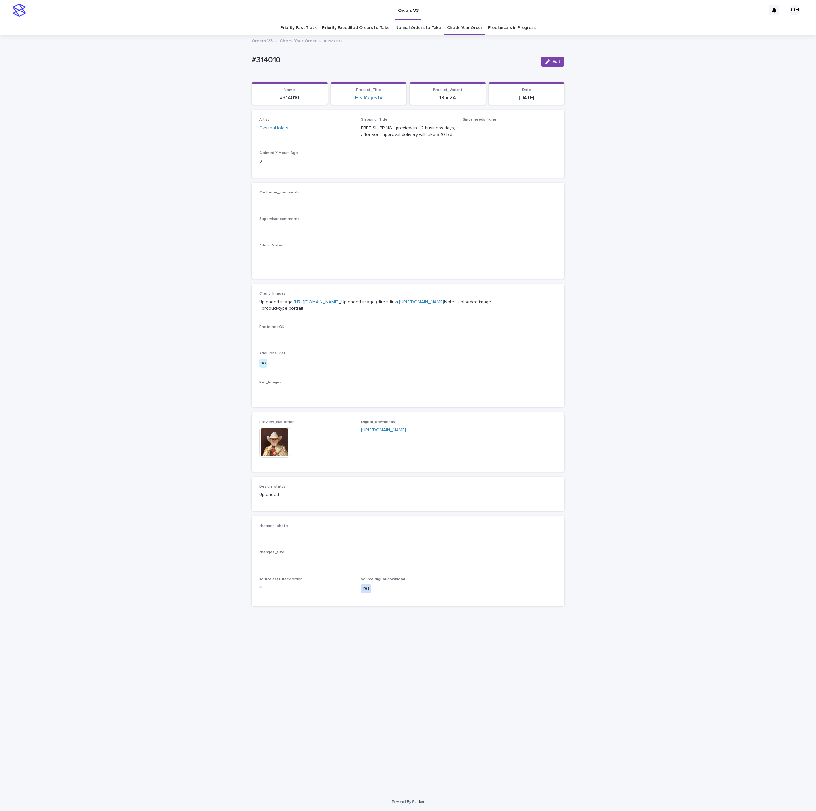
click at [288, 424] on span "Preview_customer" at bounding box center [276, 422] width 34 height 4
drag, startPoint x: 284, startPoint y: 60, endPoint x: 244, endPoint y: 61, distance: 39.6
click at [239, 62] on div "Loading... Saving… Loading... Saving… #314010 Edit #314010 Edit Sorry, there wa…" at bounding box center [408, 414] width 816 height 757
copy p "#314010"
click at [450, 24] on link "Check Your Order" at bounding box center [464, 27] width 35 height 15
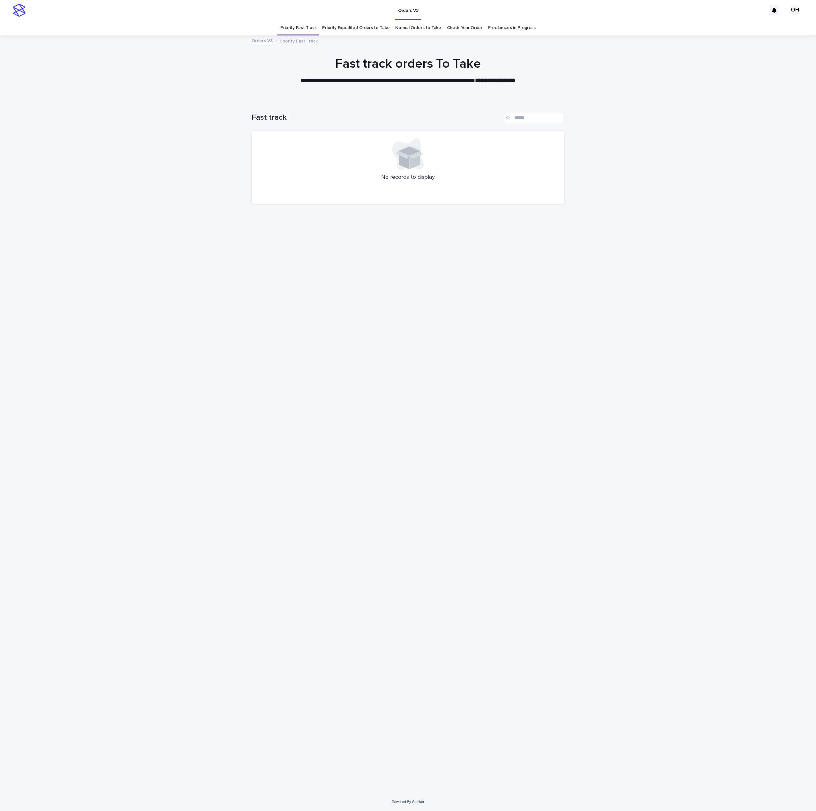
click at [457, 33] on link "Check Your Order" at bounding box center [464, 27] width 35 height 15
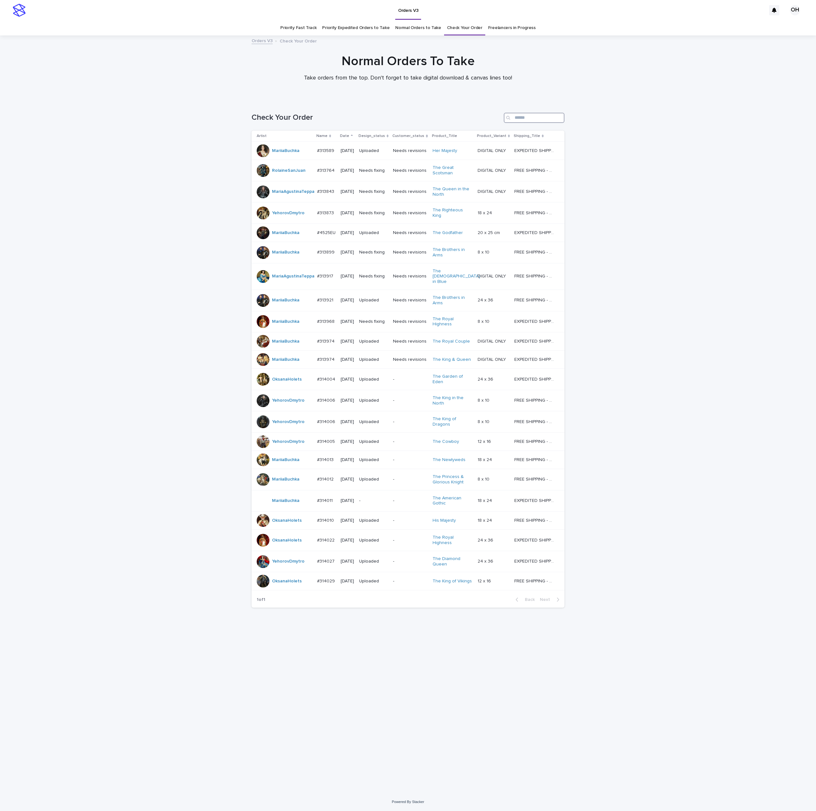
click at [518, 116] on input "Search" at bounding box center [534, 118] width 61 height 10
click at [332, 523] on p "#314010" at bounding box center [326, 520] width 18 height 7
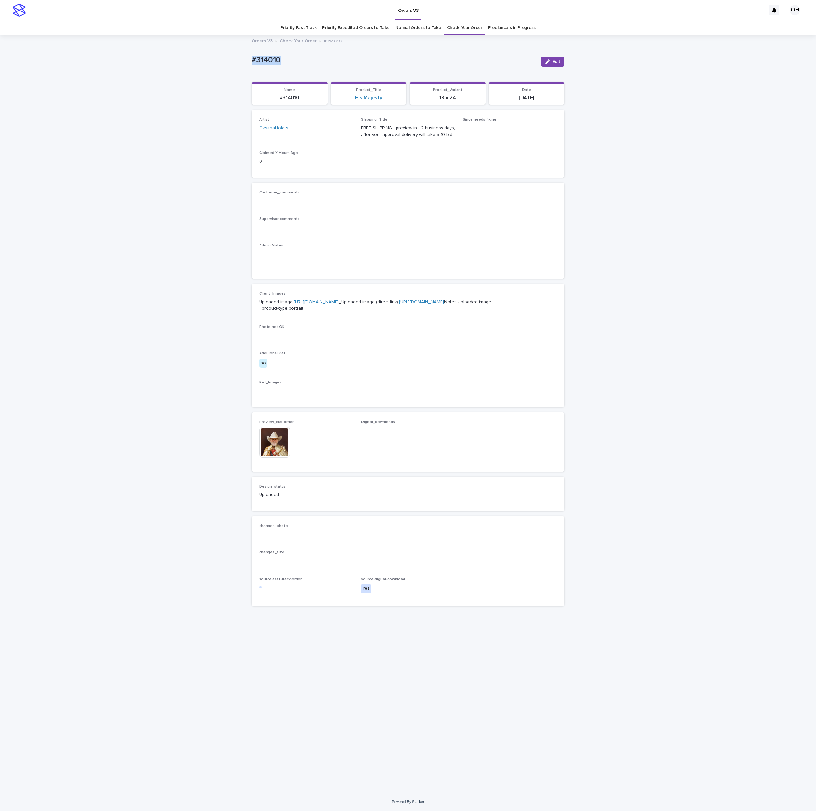
drag, startPoint x: 280, startPoint y: 57, endPoint x: 237, endPoint y: 58, distance: 43.4
click at [235, 58] on div "Loading... Saving… Loading... Saving… #314010 Edit #314010 Edit Sorry, there wa…" at bounding box center [408, 414] width 816 height 757
drag, startPoint x: 554, startPoint y: 60, endPoint x: 513, endPoint y: 166, distance: 113.7
click at [554, 60] on span "Edit" at bounding box center [556, 61] width 8 height 4
click at [381, 446] on input at bounding box center [408, 439] width 94 height 13
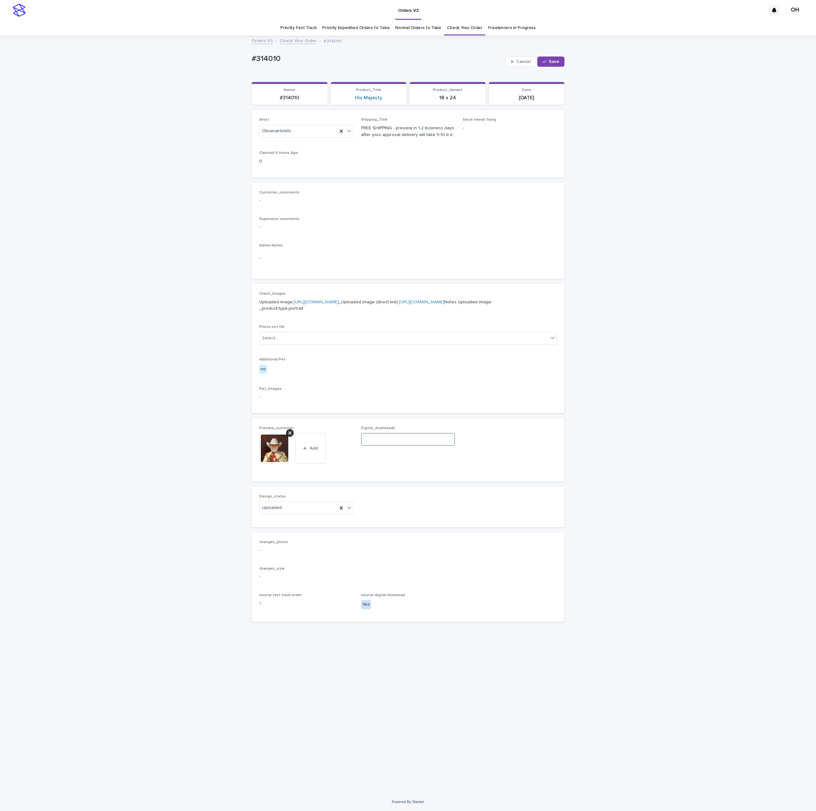
paste input "**********"
type input "**********"
click at [557, 57] on button "Save" at bounding box center [550, 62] width 27 height 10
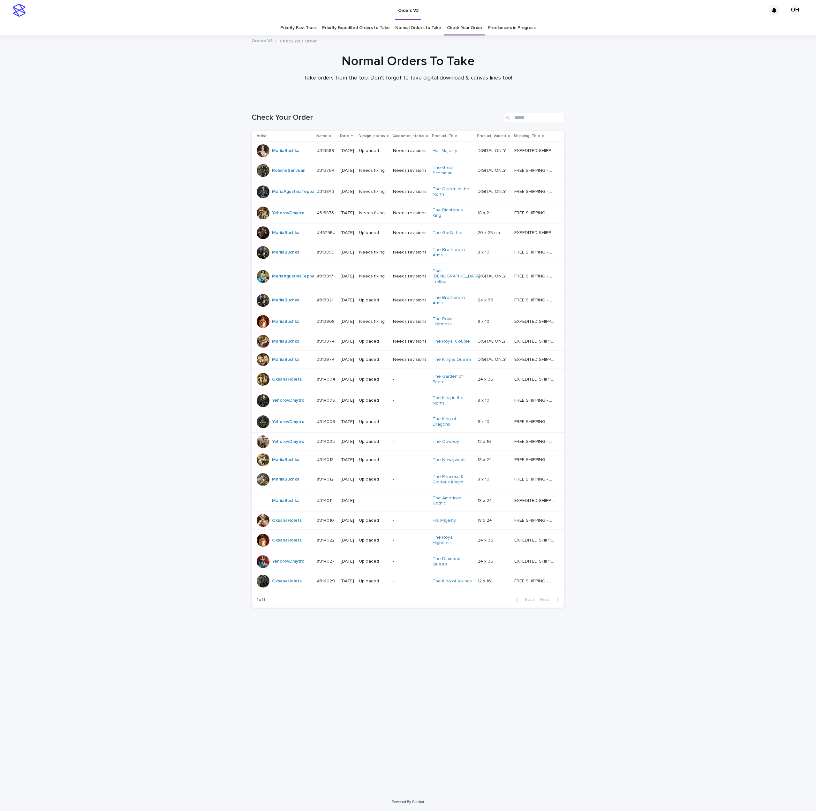
click at [319, 584] on p "#314029" at bounding box center [326, 580] width 19 height 7
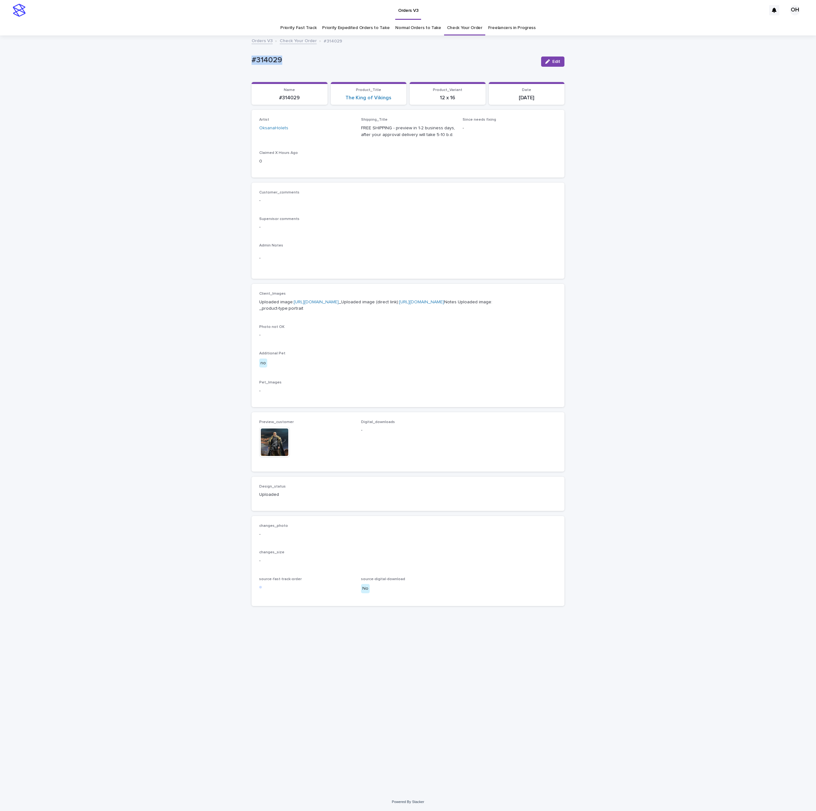
drag, startPoint x: 284, startPoint y: 57, endPoint x: 239, endPoint y: 55, distance: 44.5
click at [237, 56] on div "Loading... Saving… Loading... Saving… #314029 Edit #314029 Edit Sorry, there wa…" at bounding box center [408, 414] width 816 height 757
drag, startPoint x: 267, startPoint y: 53, endPoint x: 273, endPoint y: 49, distance: 7.1
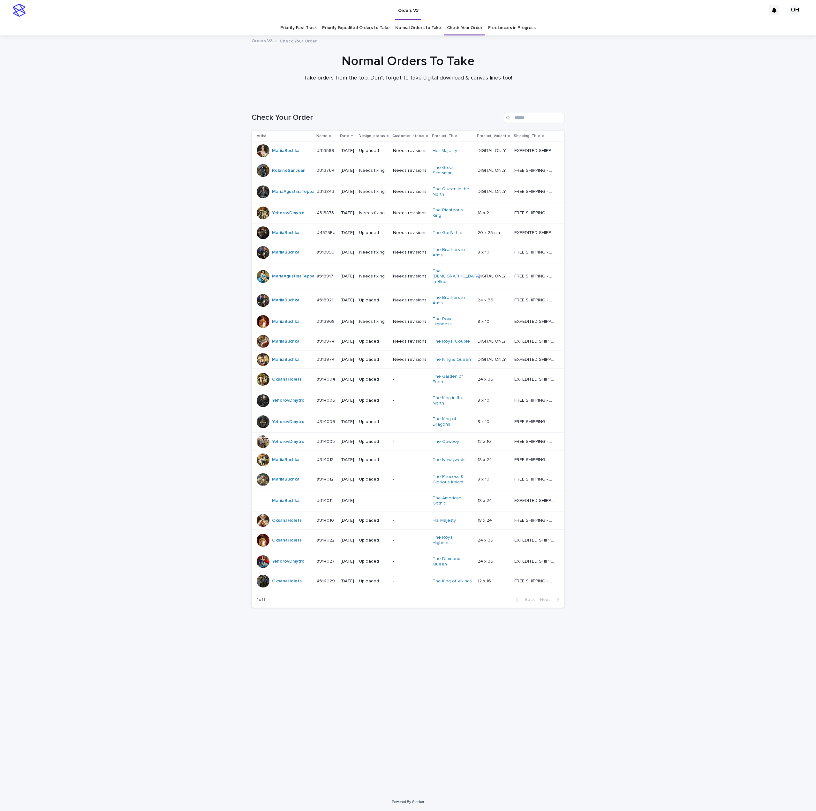
click at [317, 504] on p "#314011" at bounding box center [325, 500] width 17 height 7
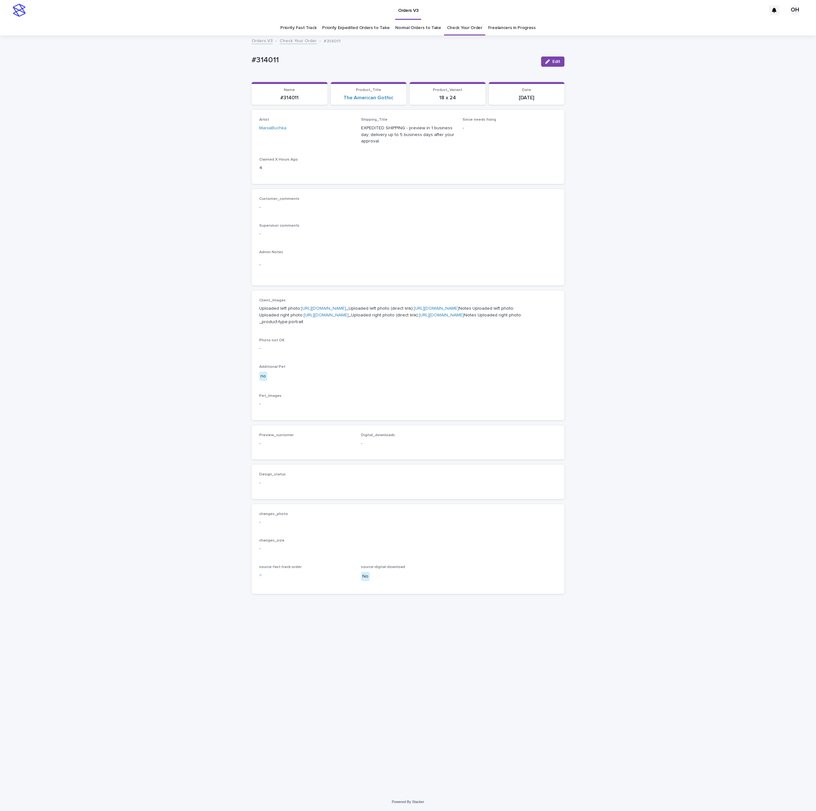
click at [301, 311] on link "https://cdn.shopify.com-uploadkit.app/s/files/1/0033/4807/0511/files/download.h…" at bounding box center [323, 308] width 45 height 4
click at [461, 33] on link "Check Your Order" at bounding box center [464, 27] width 35 height 15
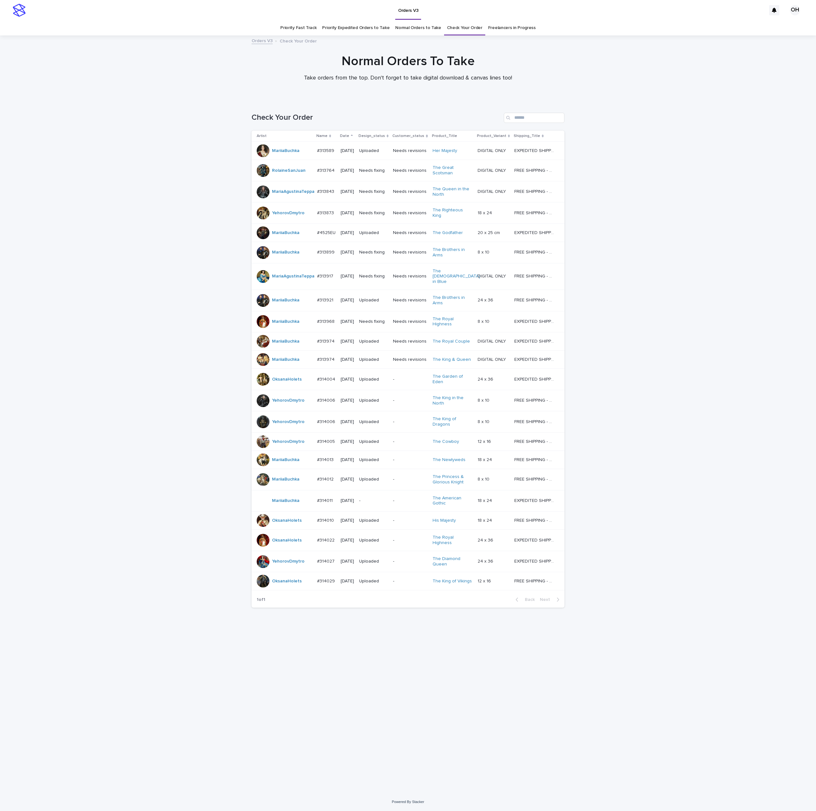
click at [266, 568] on div at bounding box center [263, 561] width 13 height 13
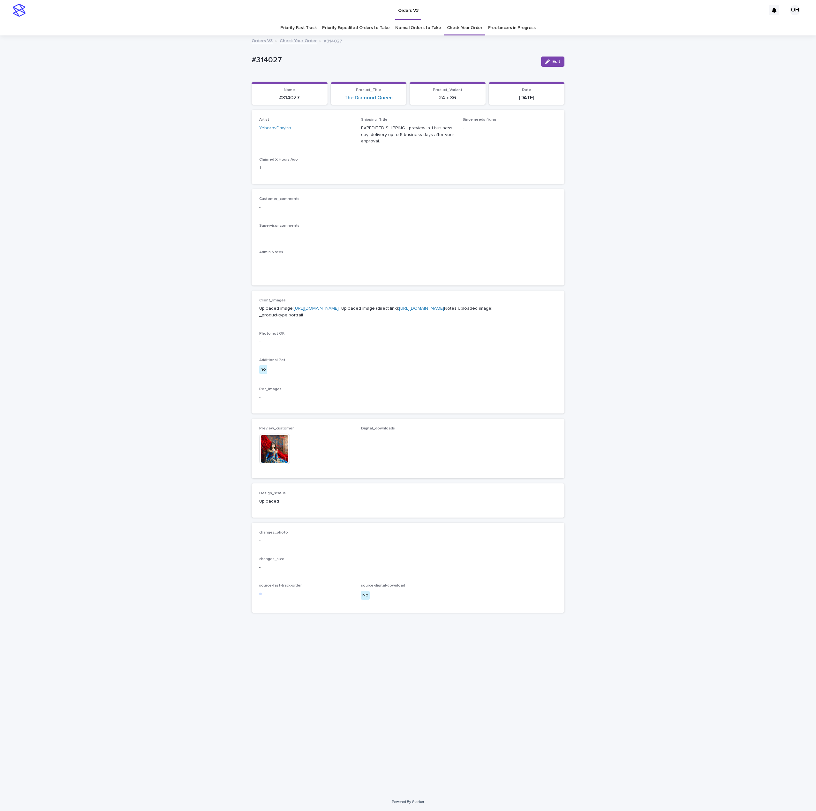
click at [284, 464] on img at bounding box center [274, 449] width 31 height 31
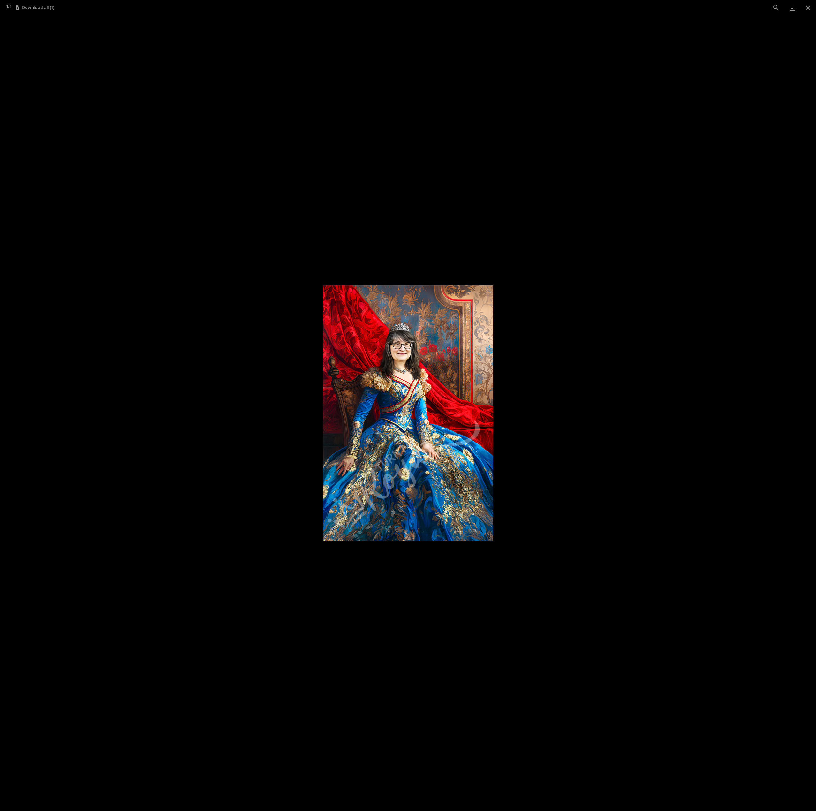
click at [294, 162] on picture at bounding box center [408, 413] width 816 height 796
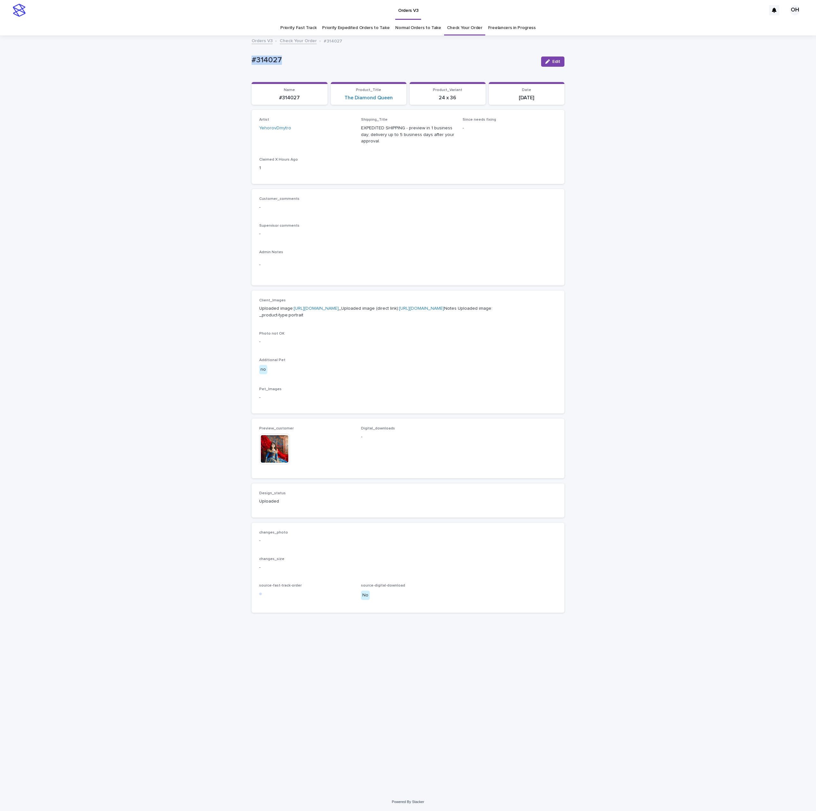
drag, startPoint x: 289, startPoint y: 65, endPoint x: 255, endPoint y: 61, distance: 34.1
click at [234, 64] on div "Loading... Saving… Loading... Saving… #314027 Edit #314027 Edit Sorry, there wa…" at bounding box center [408, 414] width 816 height 757
copy p "#314027"
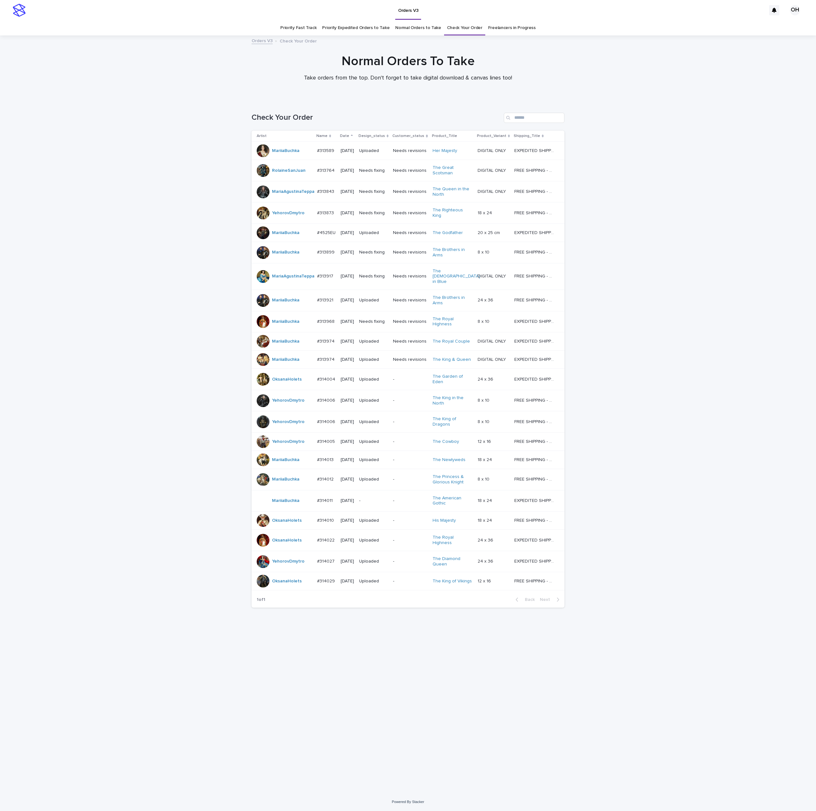
click at [329, 420] on p "#314006" at bounding box center [326, 421] width 19 height 7
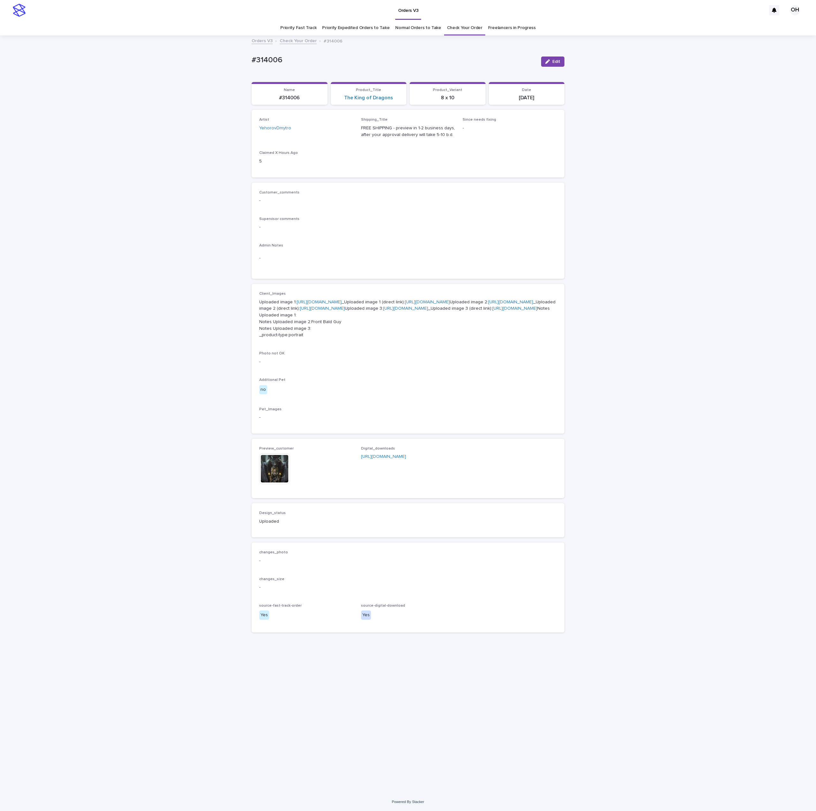
click at [276, 484] on img at bounding box center [274, 468] width 31 height 31
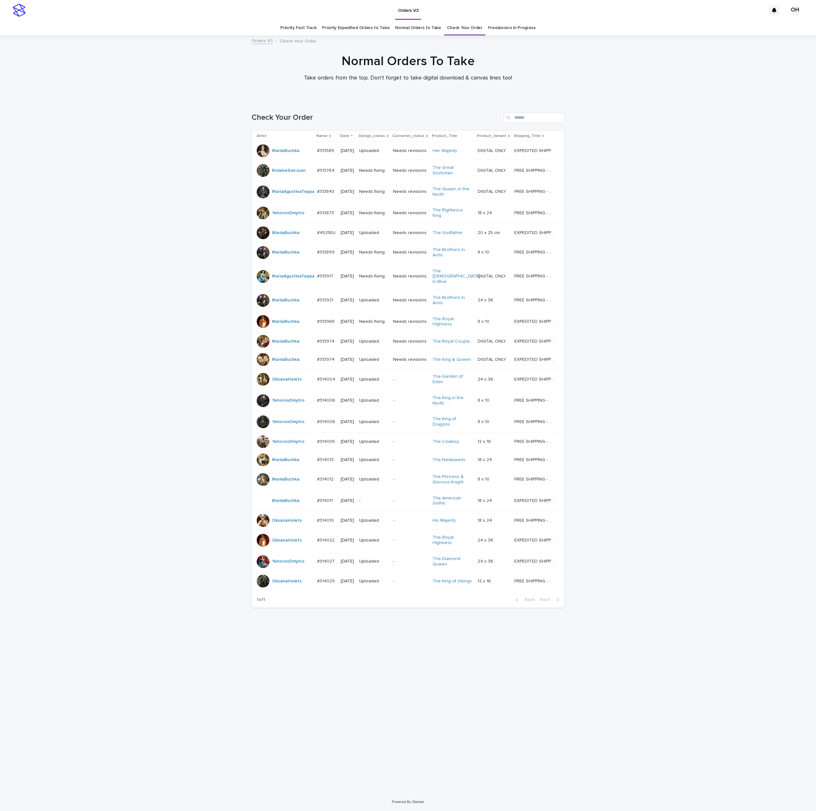
click at [332, 523] on p "#314010" at bounding box center [326, 520] width 18 height 7
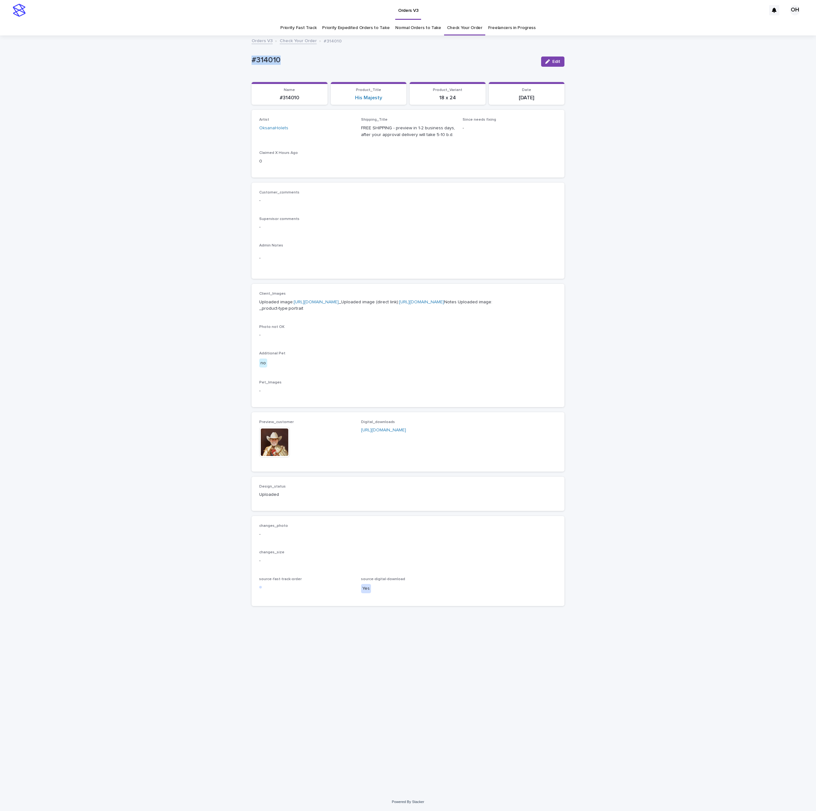
drag, startPoint x: 307, startPoint y: 62, endPoint x: 230, endPoint y: 49, distance: 77.9
click at [230, 49] on div "Loading... Saving… Loading... Saving… #314010 Edit #314010 Edit Sorry, there wa…" at bounding box center [408, 414] width 816 height 757
copy p "#314010"
click at [330, 219] on p "Supervisor comments" at bounding box center [408, 219] width 298 height 4
click at [552, 57] on button "Edit" at bounding box center [552, 62] width 23 height 10
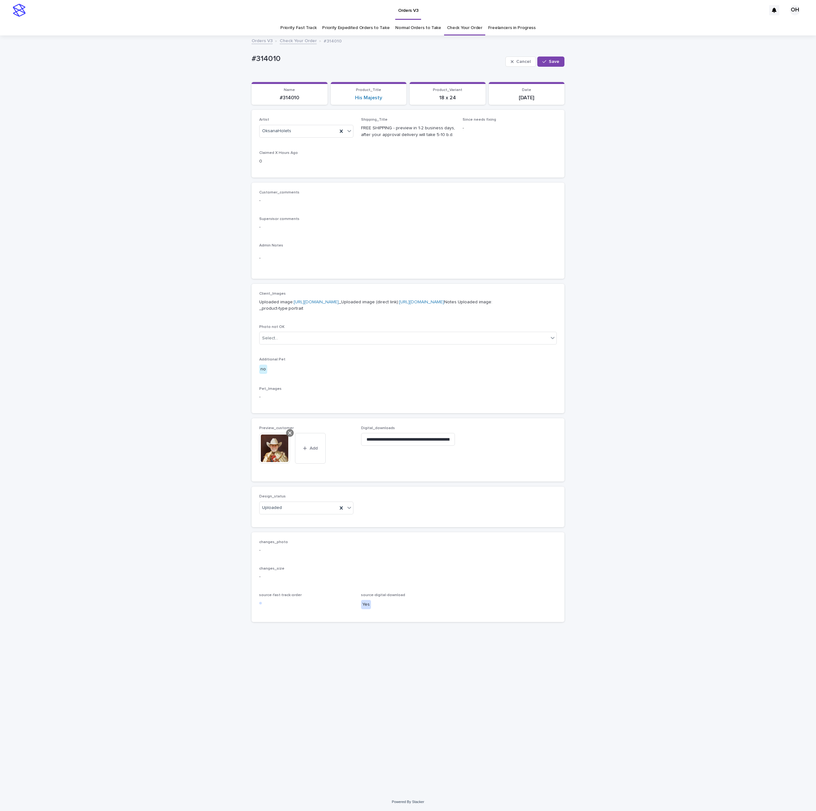
click at [291, 437] on div at bounding box center [290, 433] width 8 height 8
click at [280, 443] on button "Add" at bounding box center [274, 438] width 31 height 10
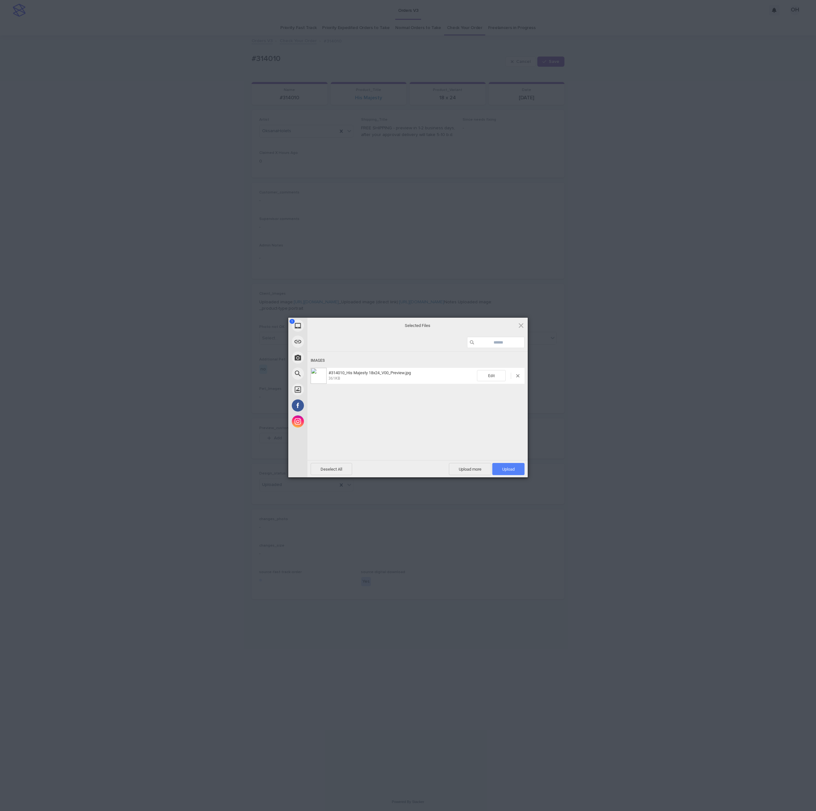
click at [511, 470] on span "Upload 1" at bounding box center [508, 469] width 12 height 5
drag, startPoint x: 585, startPoint y: 416, endPoint x: 586, endPoint y: 411, distance: 5.3
click at [588, 415] on div "My Device Link (URL) Take Photo Web Search Unsplash Facebook Instagram Uploaded…" at bounding box center [408, 405] width 816 height 811
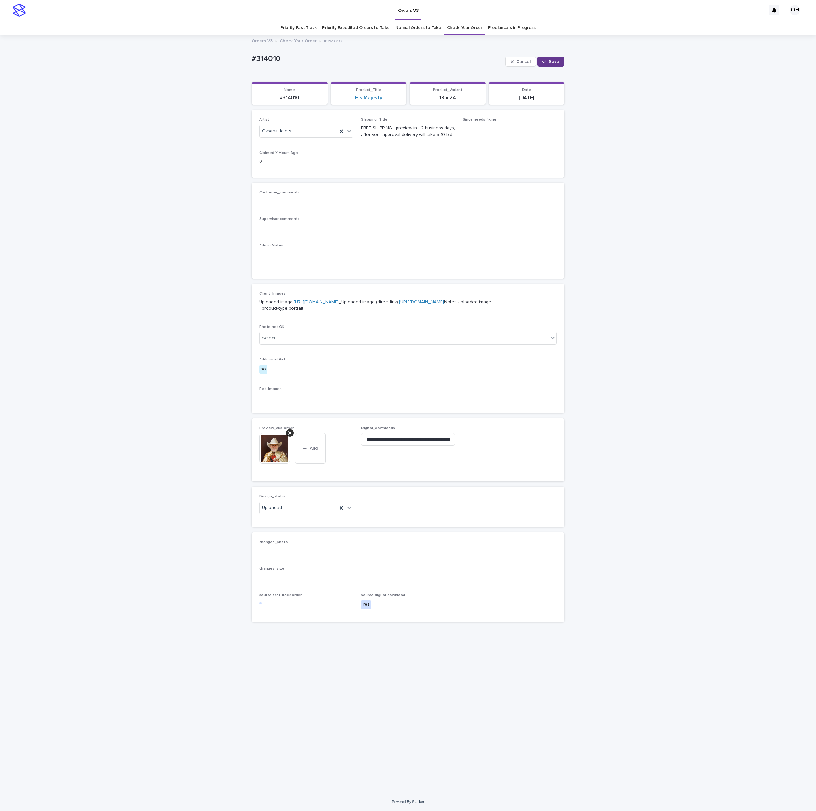
click at [554, 60] on span "Save" at bounding box center [554, 61] width 11 height 4
click at [344, 222] on div "Supervisor comments -" at bounding box center [408, 226] width 298 height 19
